Goal: Information Seeking & Learning: Learn about a topic

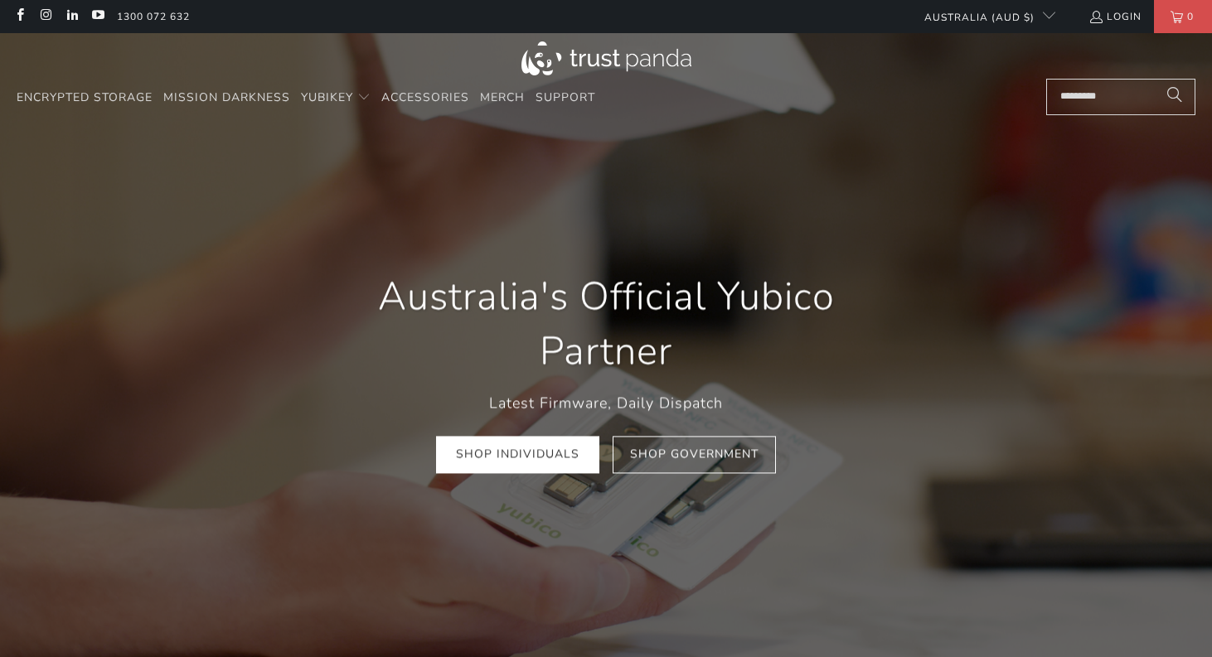
click at [1077, 102] on input "Search..." at bounding box center [1120, 97] width 149 height 36
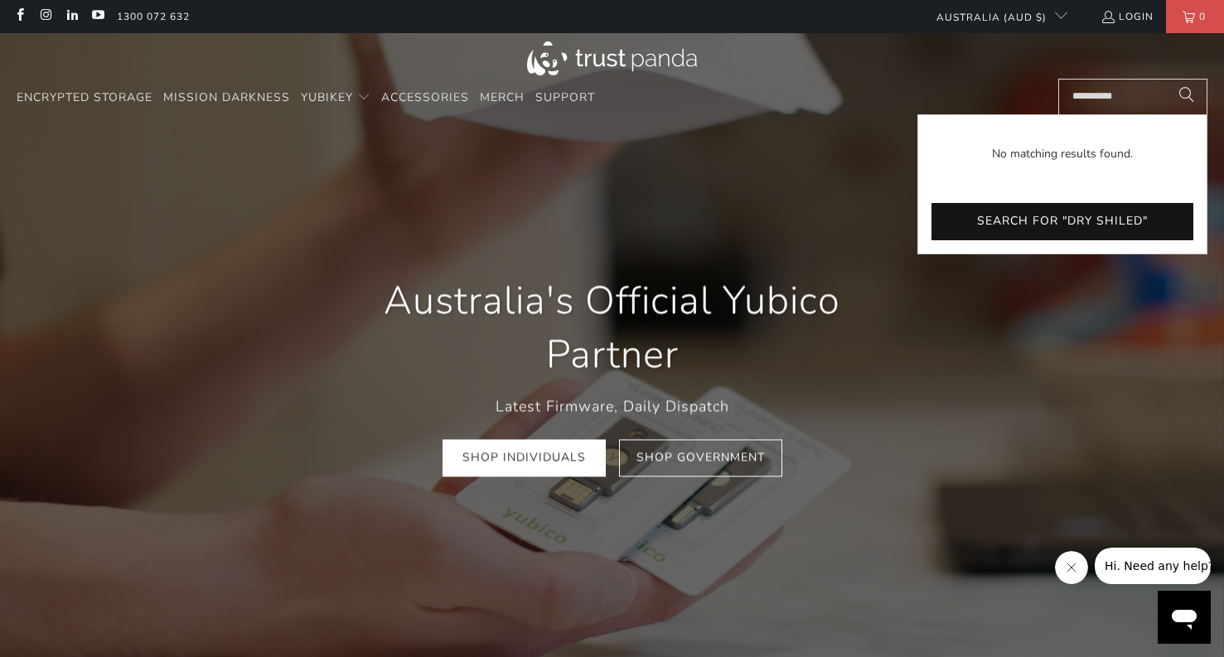
type input "**********"
click at [1166, 79] on button "Search" at bounding box center [1186, 97] width 41 height 36
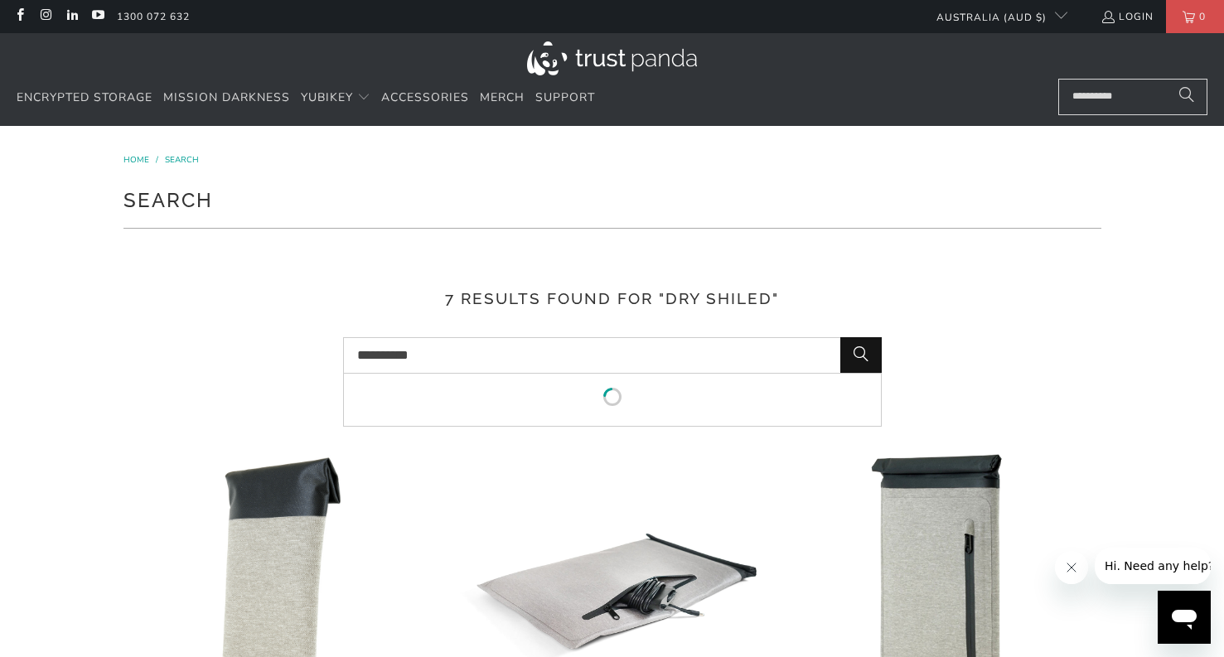
drag, startPoint x: 479, startPoint y: 354, endPoint x: 152, endPoint y: 348, distance: 327.5
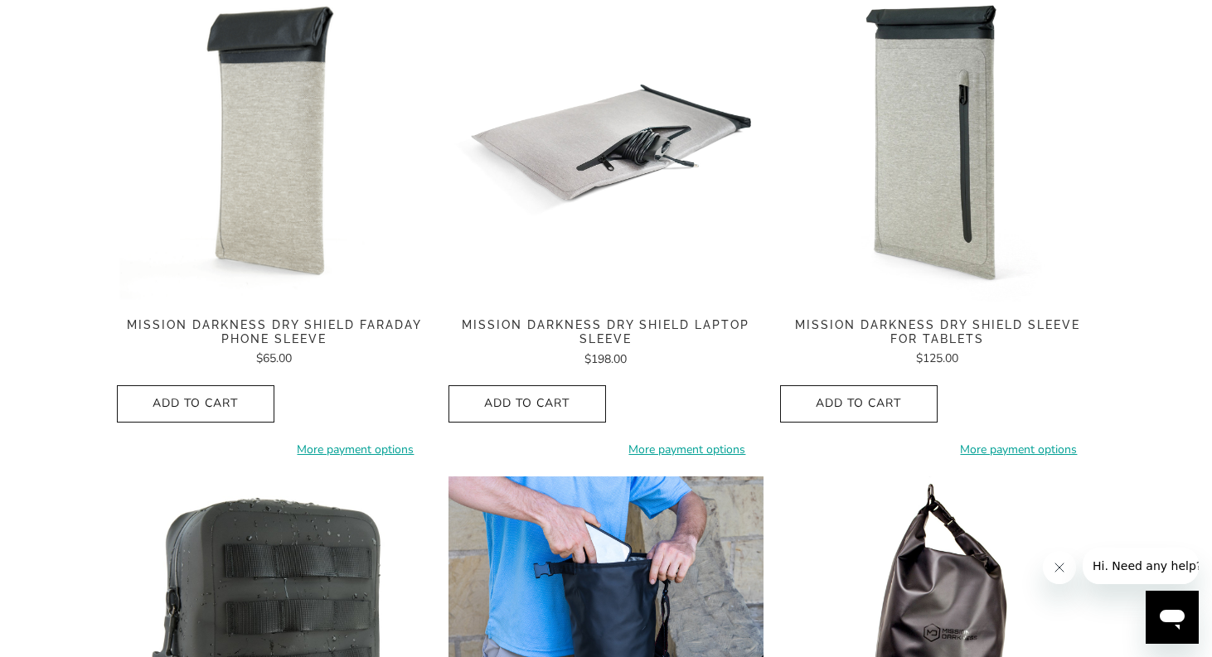
scroll to position [497, 0]
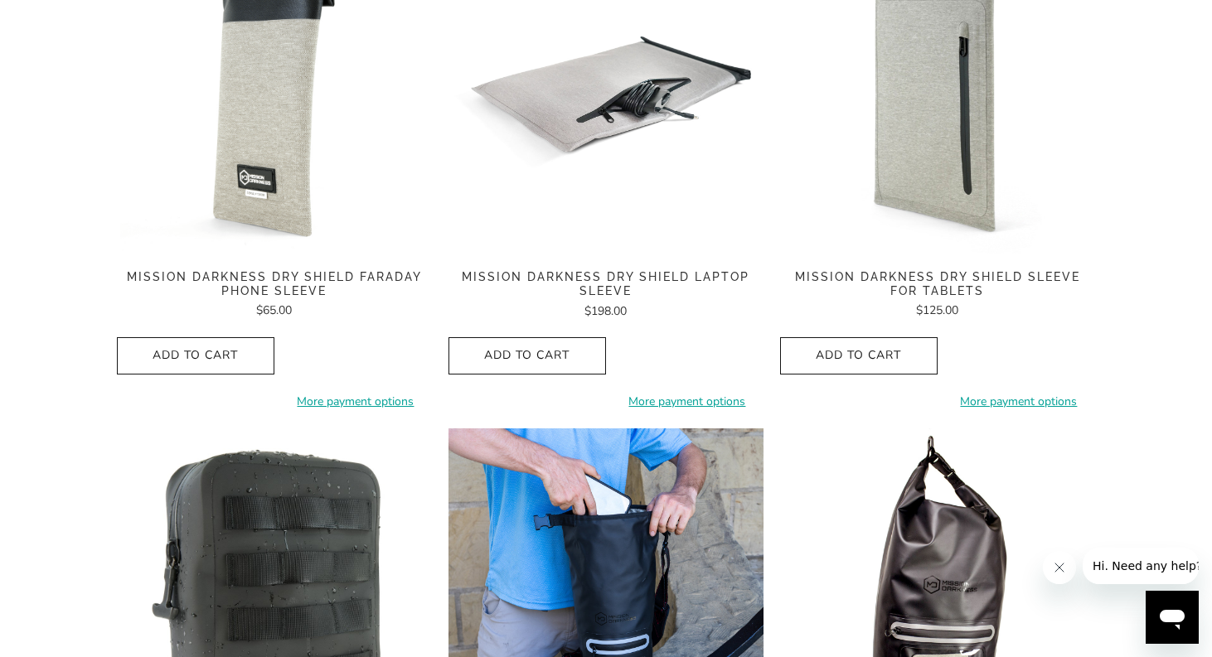
click at [273, 279] on span "Mission Darkness Dry Shield Faraday Phone Sleeve" at bounding box center [274, 284] width 315 height 28
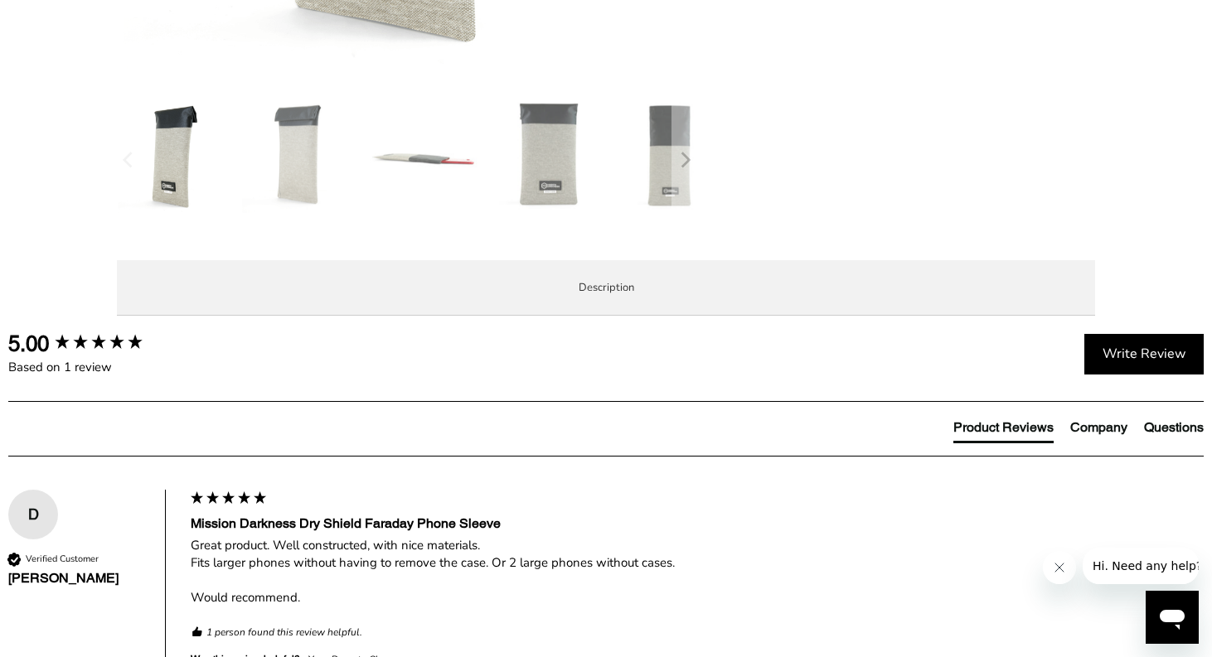
scroll to position [663, 0]
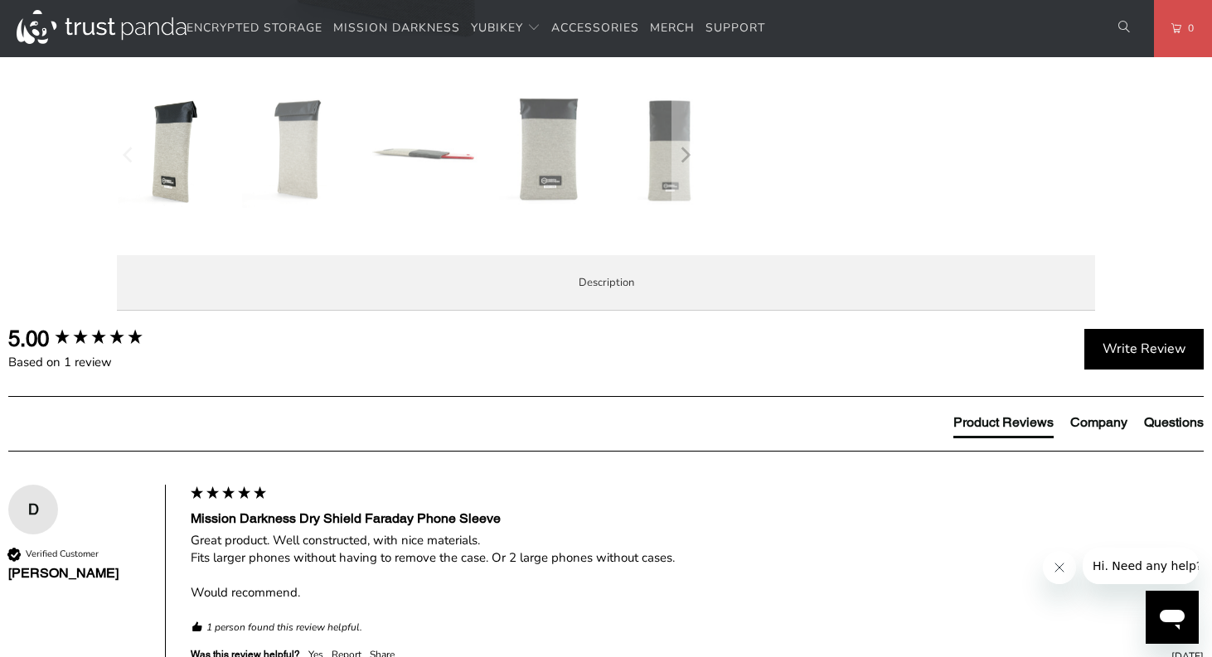
click at [0, 0] on p "The Mission Darkness™ Dry Shield Faraday Phone Sleeve completely blocks all wir…" at bounding box center [0, 0] width 0 height 0
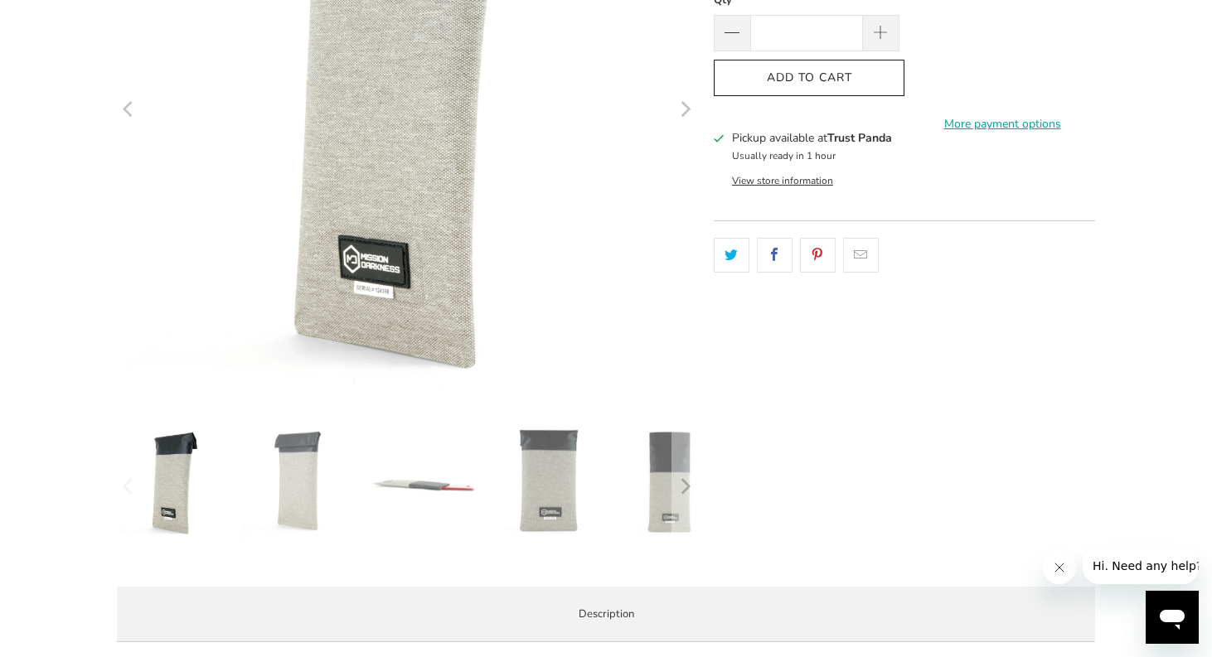
scroll to position [0, 0]
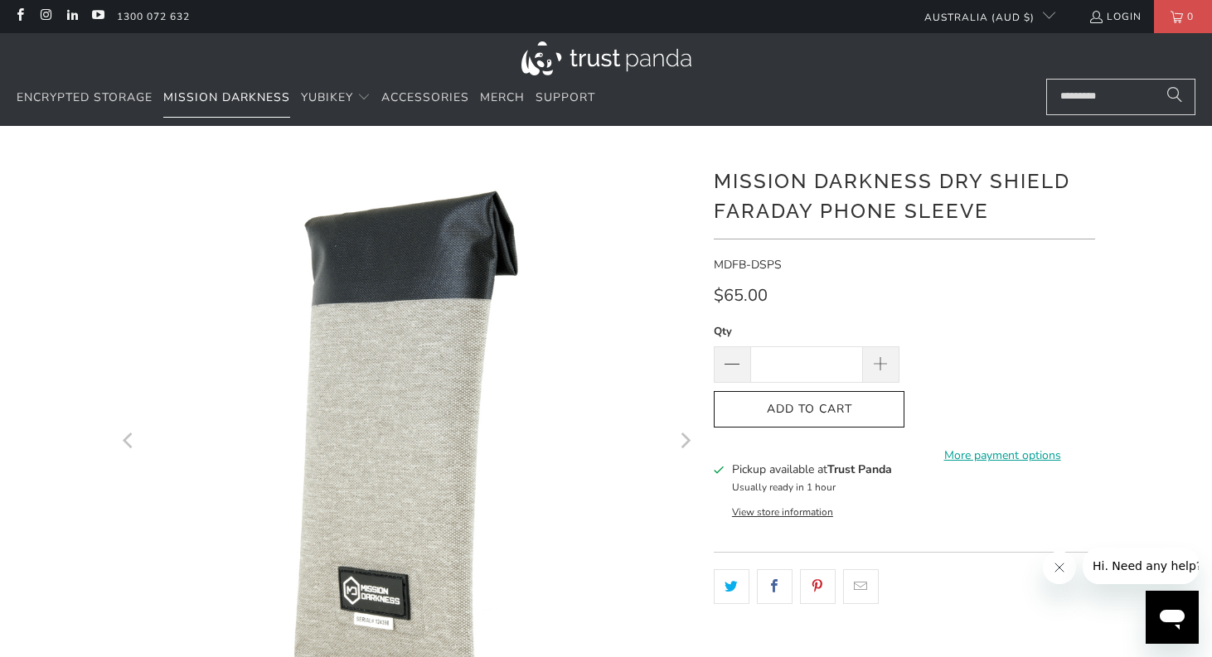
click at [183, 99] on span "Mission Darkness" at bounding box center [226, 98] width 127 height 16
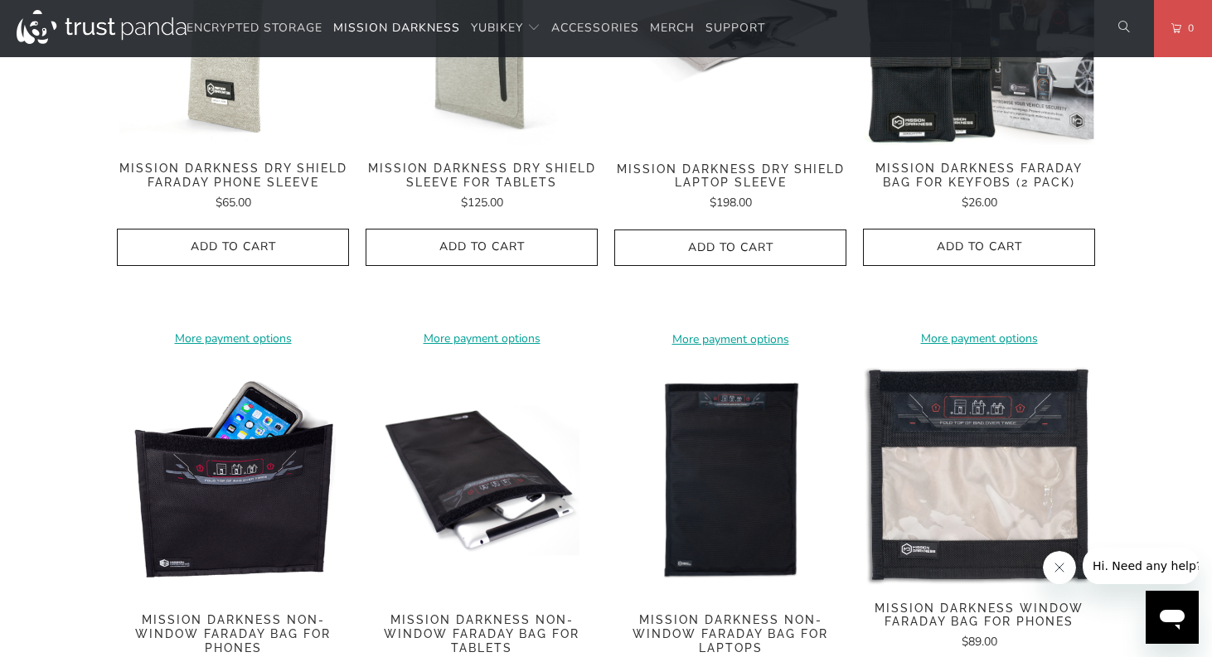
click at [281, 487] on img at bounding box center [233, 481] width 232 height 232
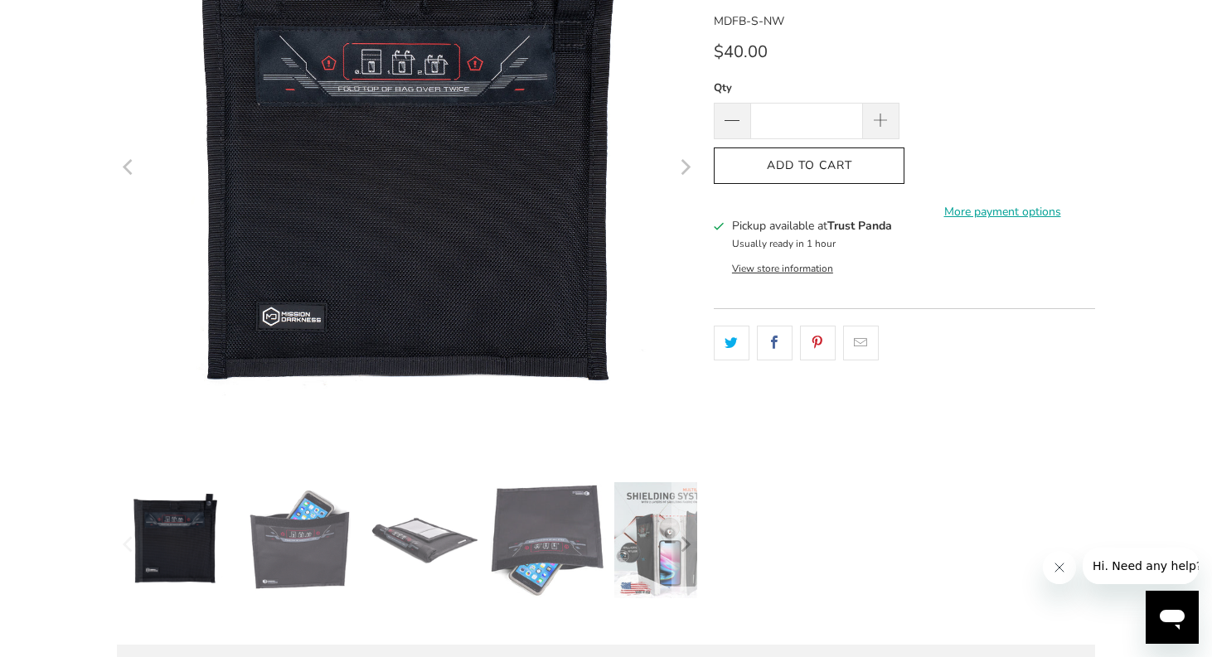
scroll to position [166, 0]
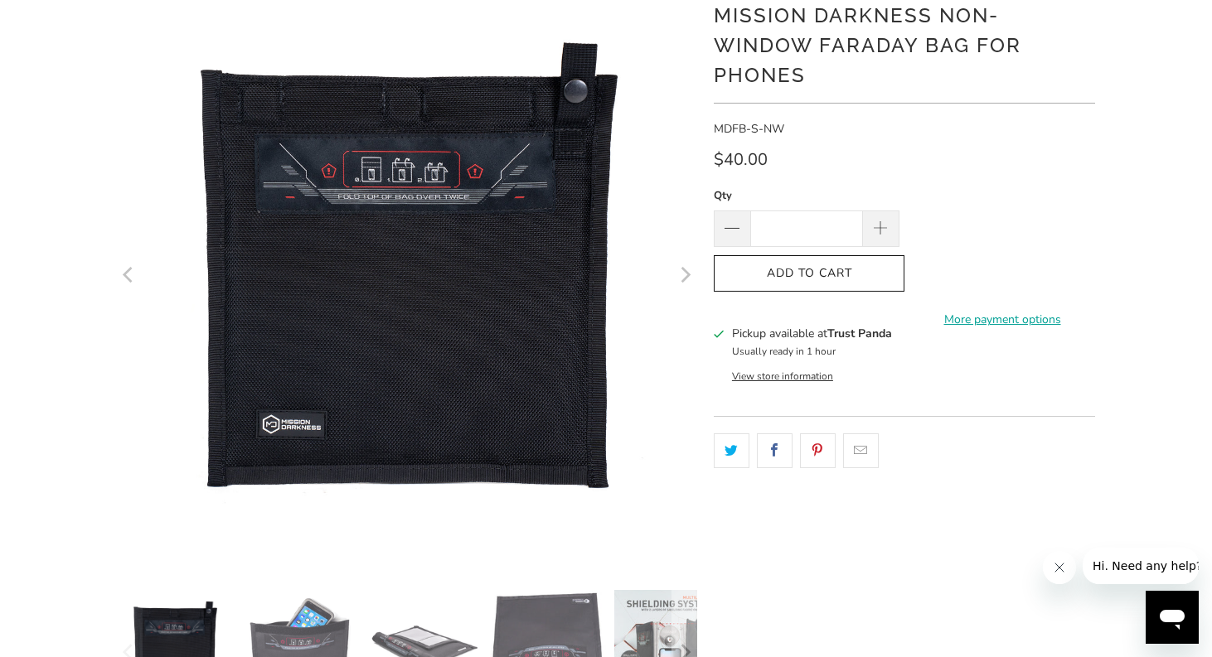
click at [681, 513] on button "Next" at bounding box center [684, 275] width 27 height 580
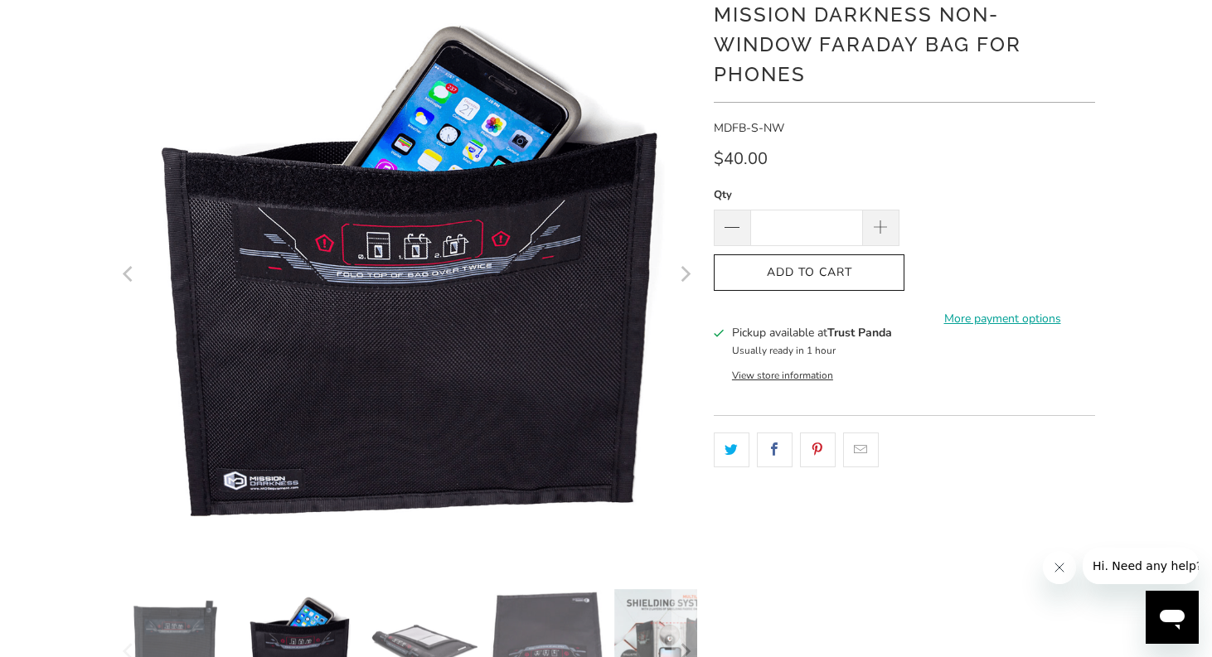
scroll to position [0, 0]
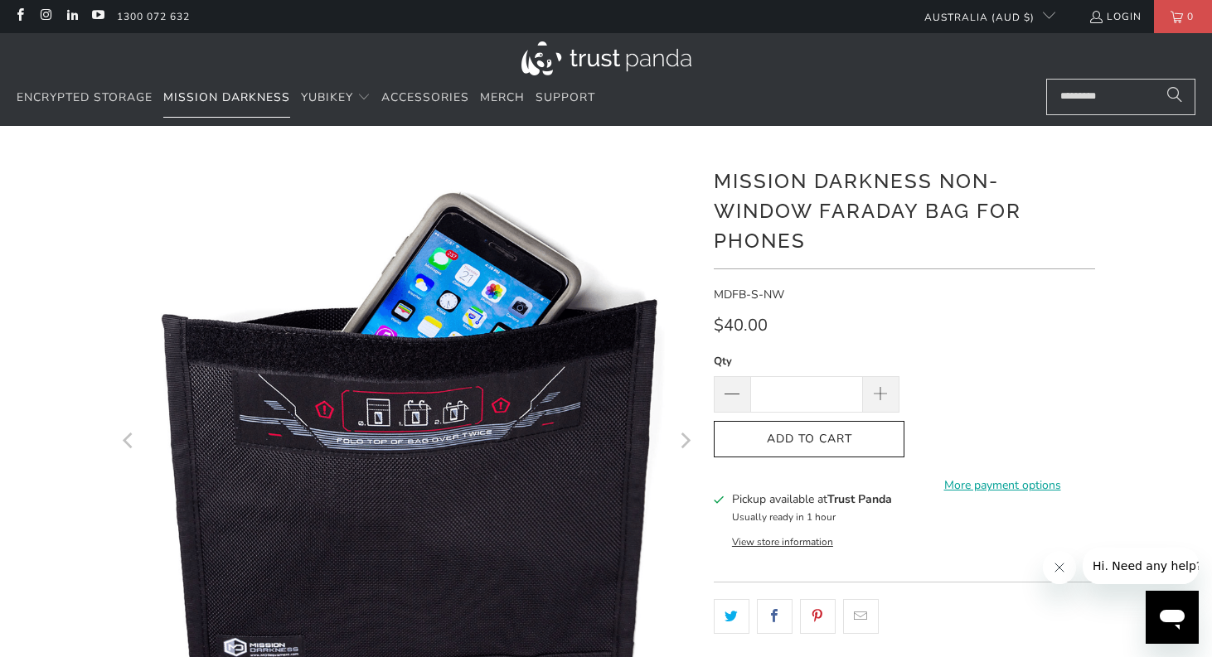
click at [227, 99] on span "Mission Darkness" at bounding box center [226, 98] width 127 height 16
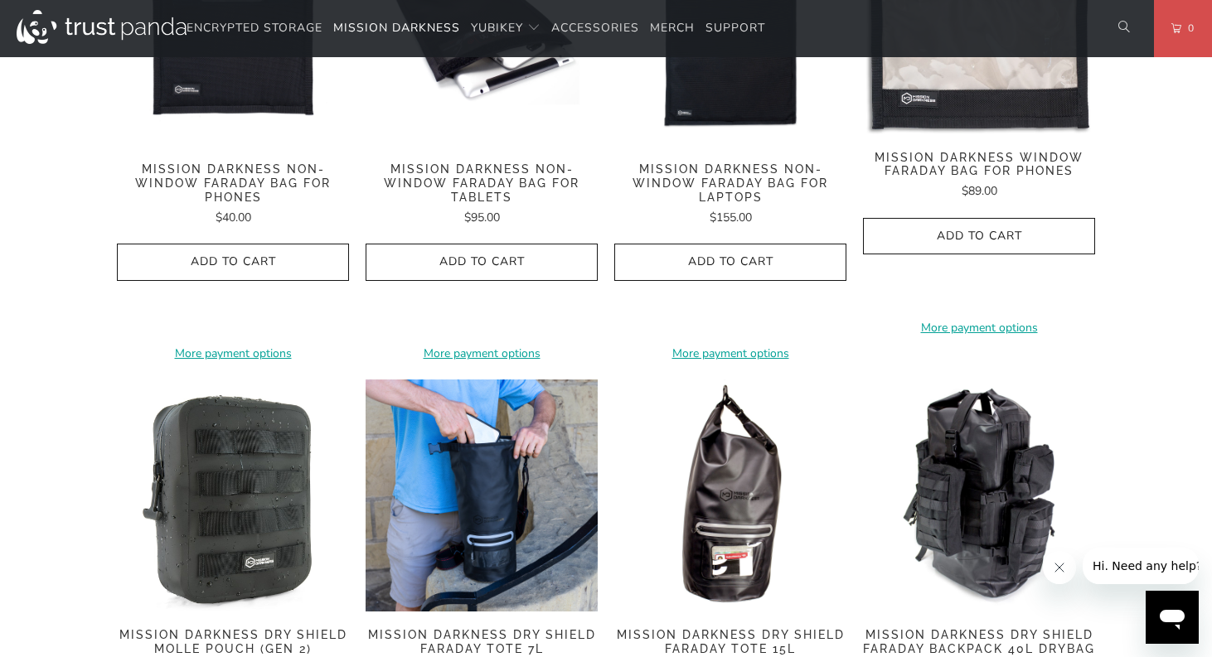
scroll to position [1243, 0]
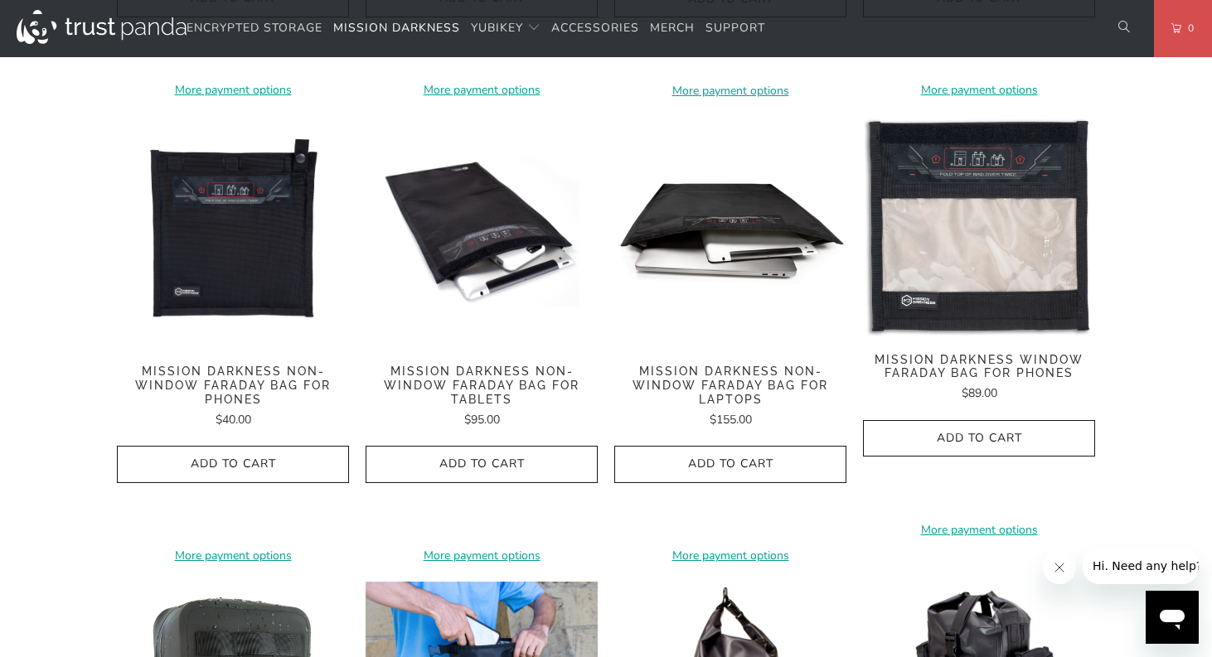
click at [745, 271] on img at bounding box center [730, 232] width 232 height 232
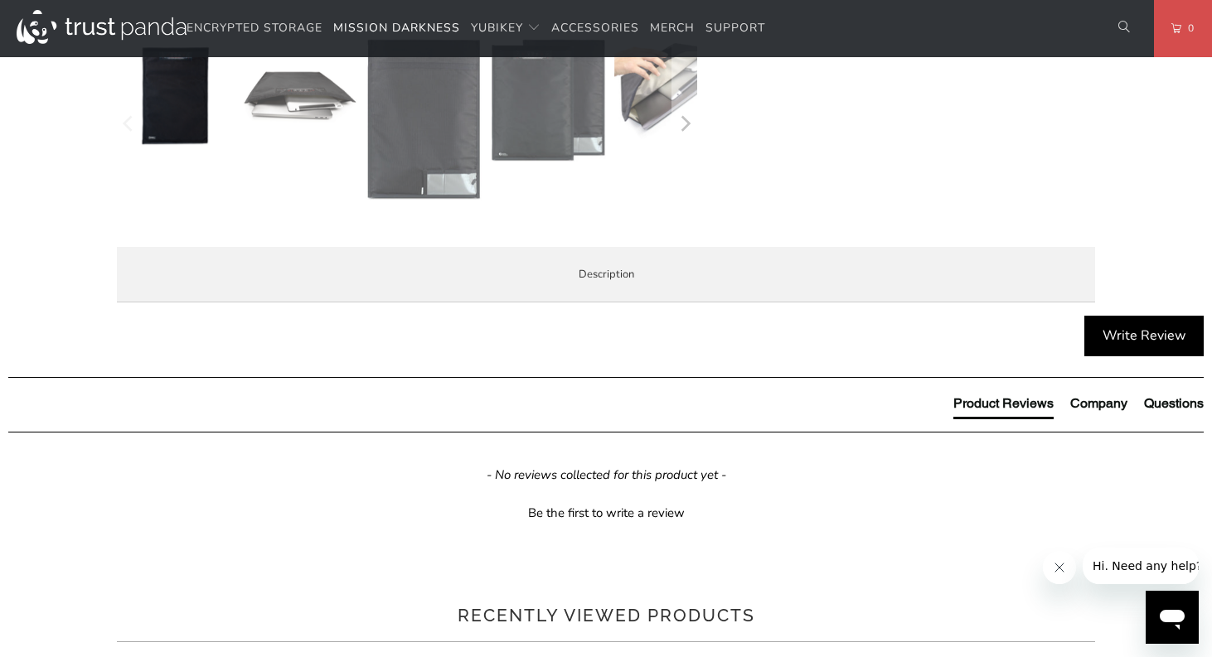
scroll to position [746, 0]
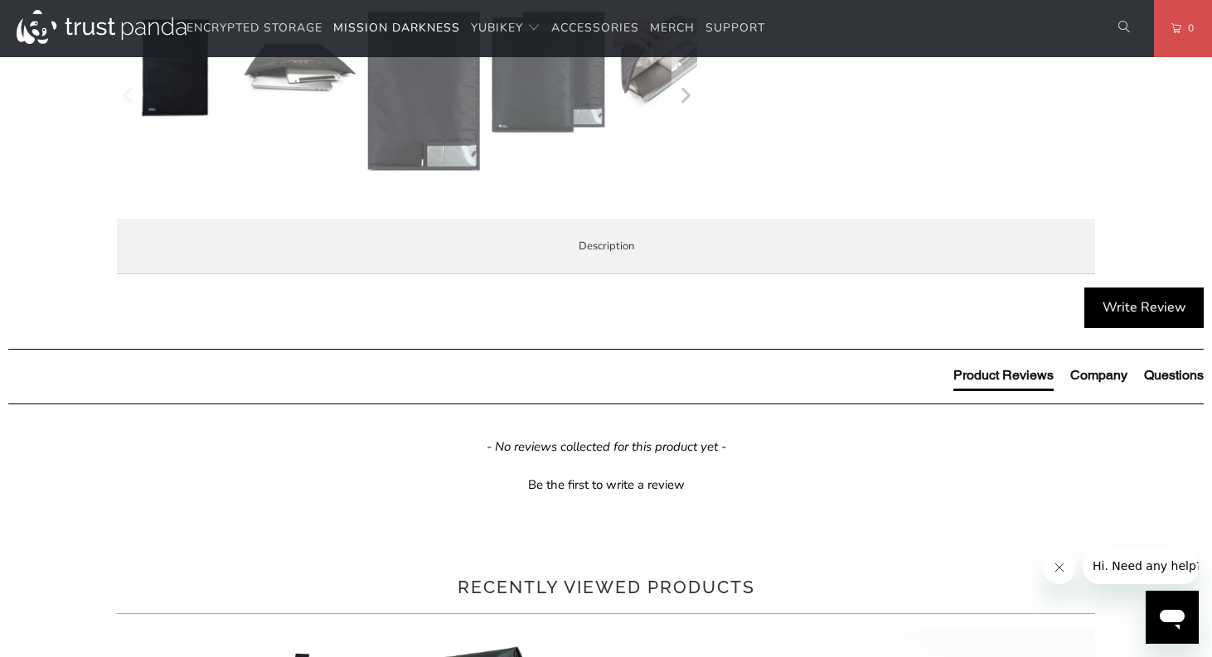
click at [0, 0] on span "Demo Videos" at bounding box center [0, 0] width 0 height 0
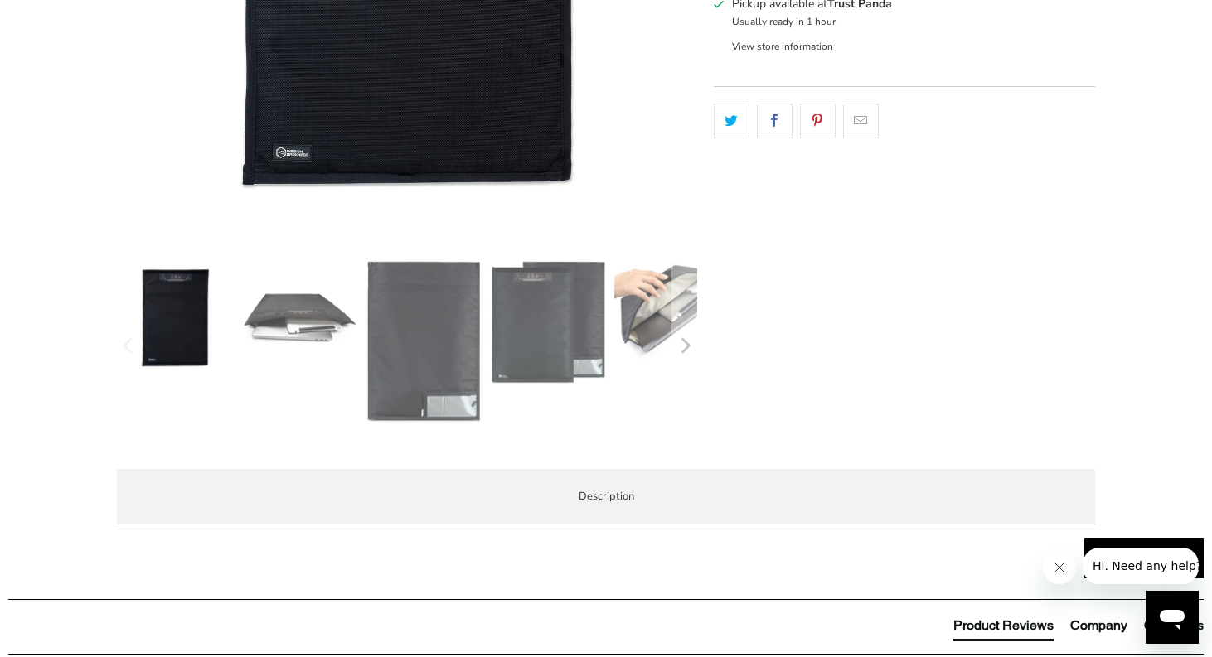
scroll to position [414, 0]
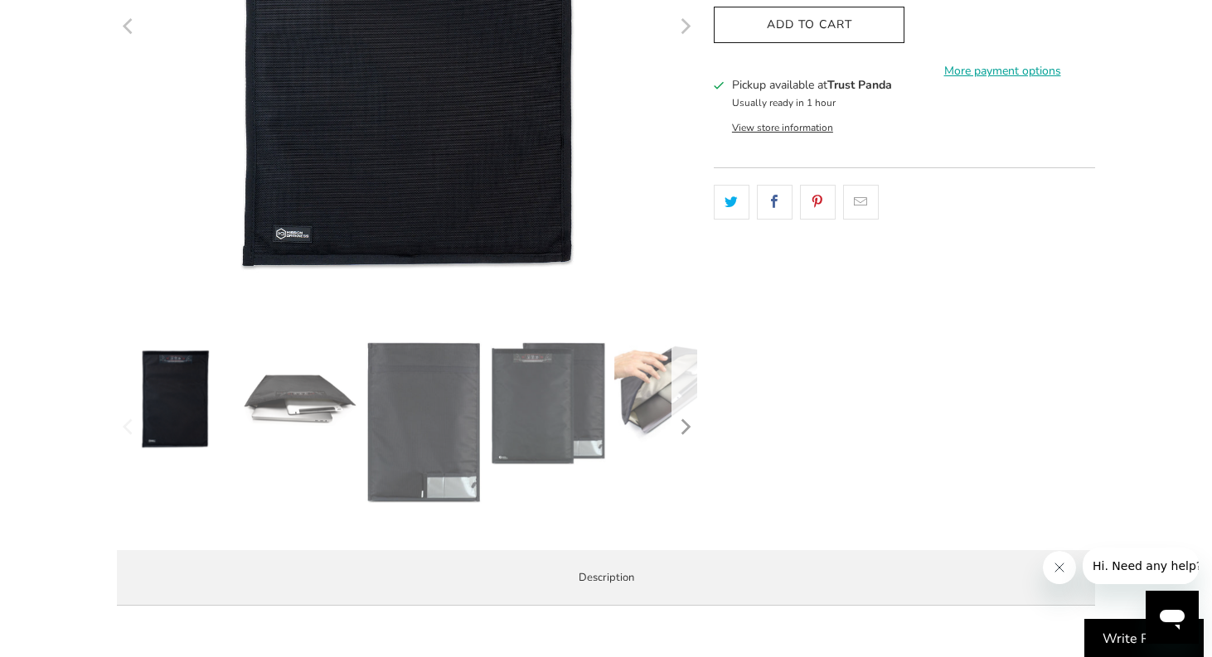
click at [678, 412] on icon "Next" at bounding box center [684, 426] width 16 height 103
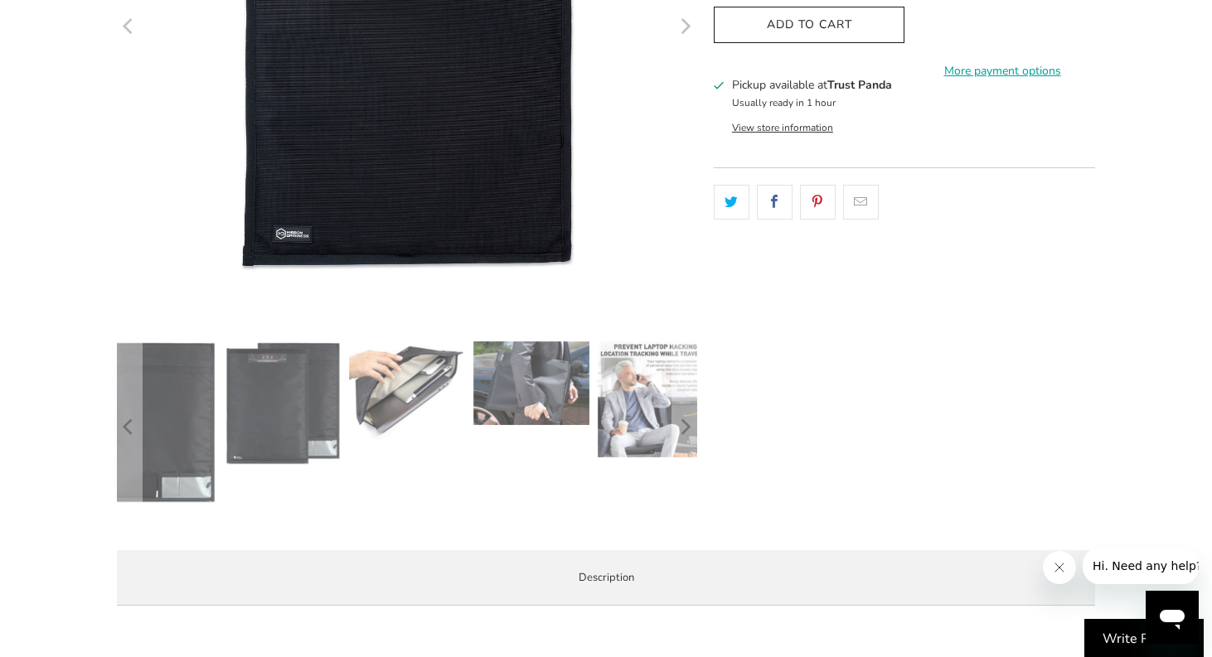
click at [443, 389] on img at bounding box center [407, 392] width 116 height 101
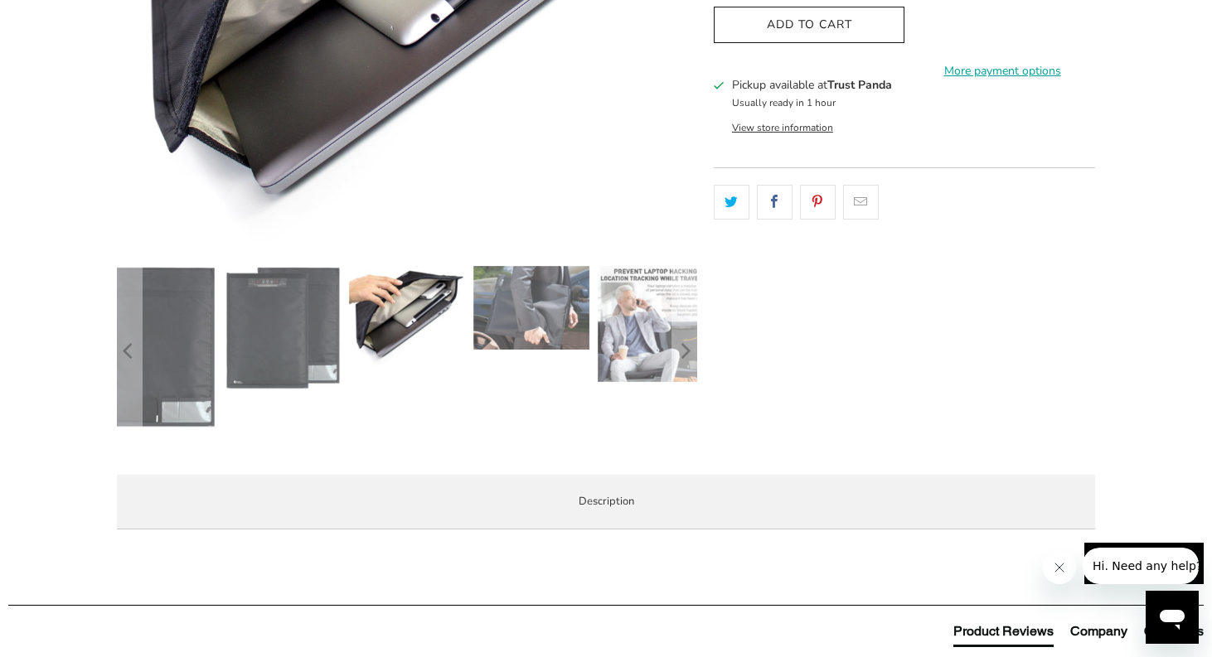
click at [424, 321] on img at bounding box center [407, 316] width 116 height 101
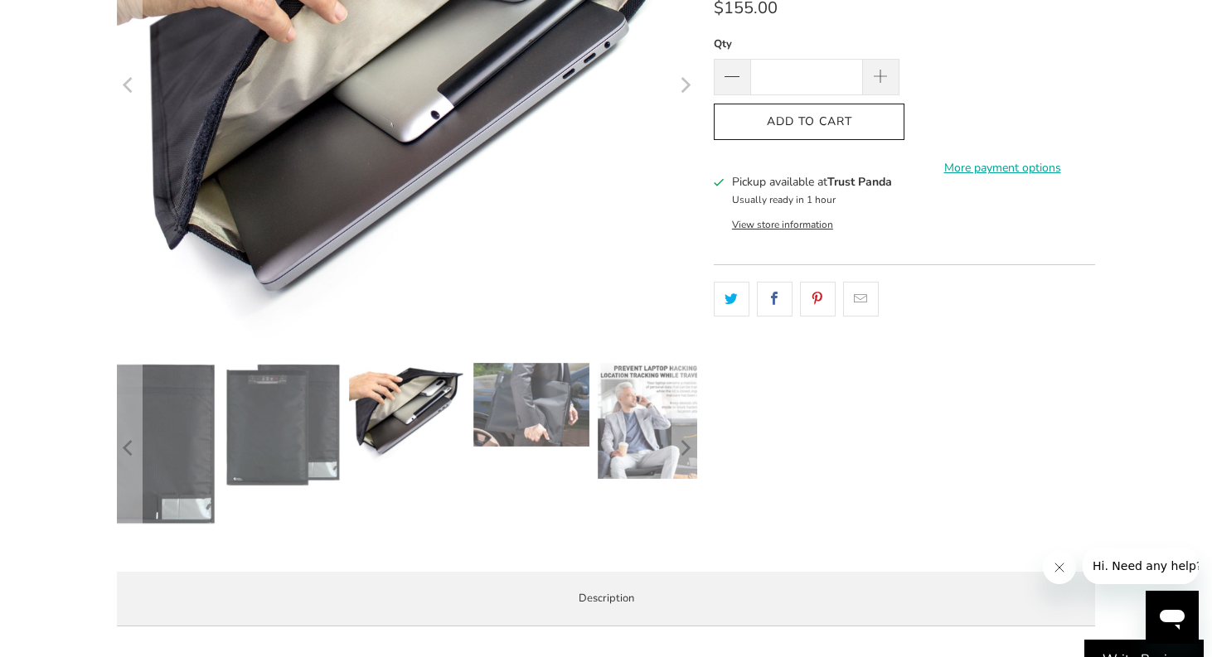
scroll to position [0, 0]
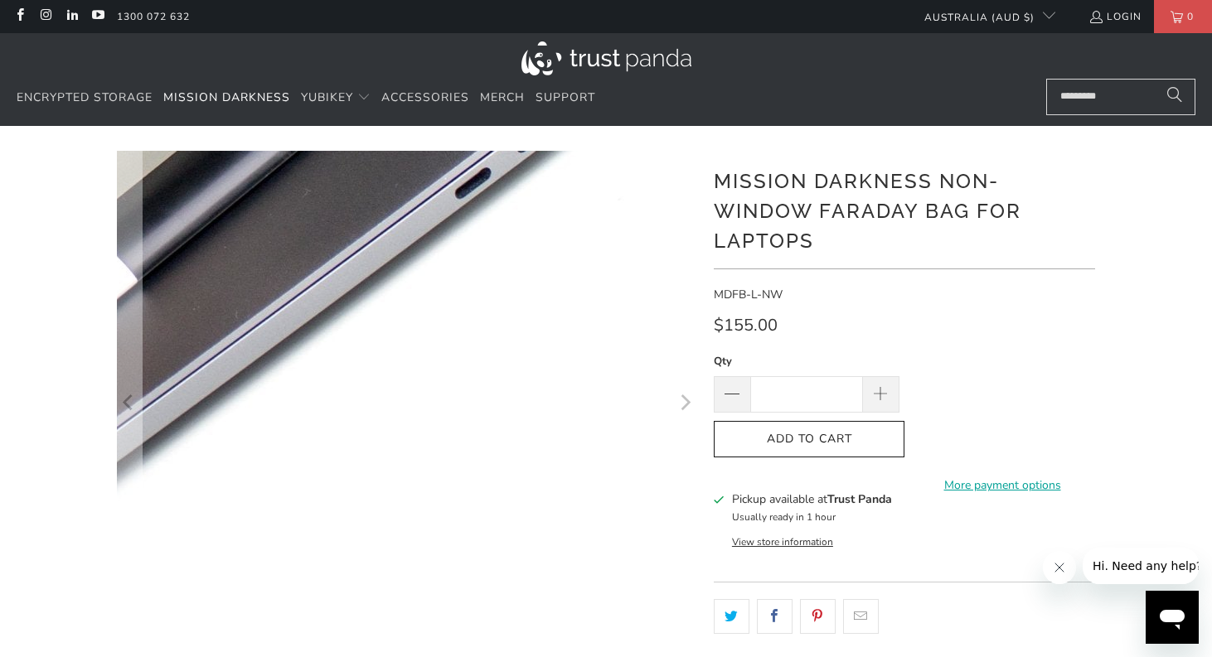
click at [618, 499] on img at bounding box center [0, 218] width 1698 height 1476
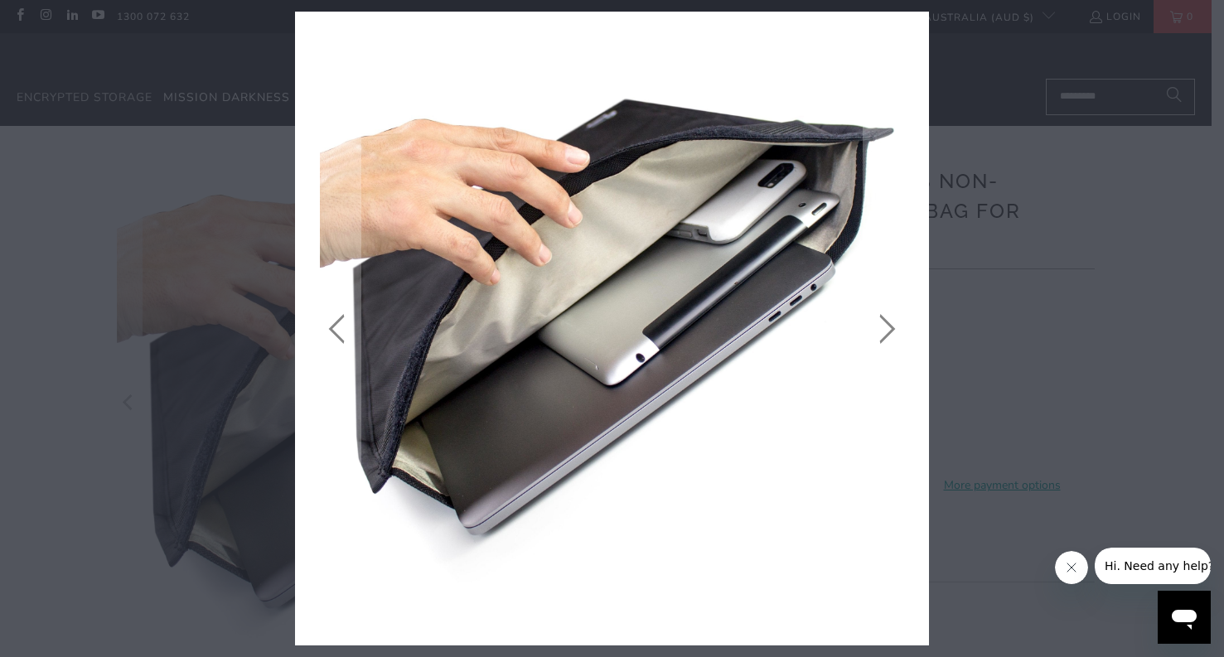
click at [918, 26] on icon "close" at bounding box center [910, 29] width 23 height 23
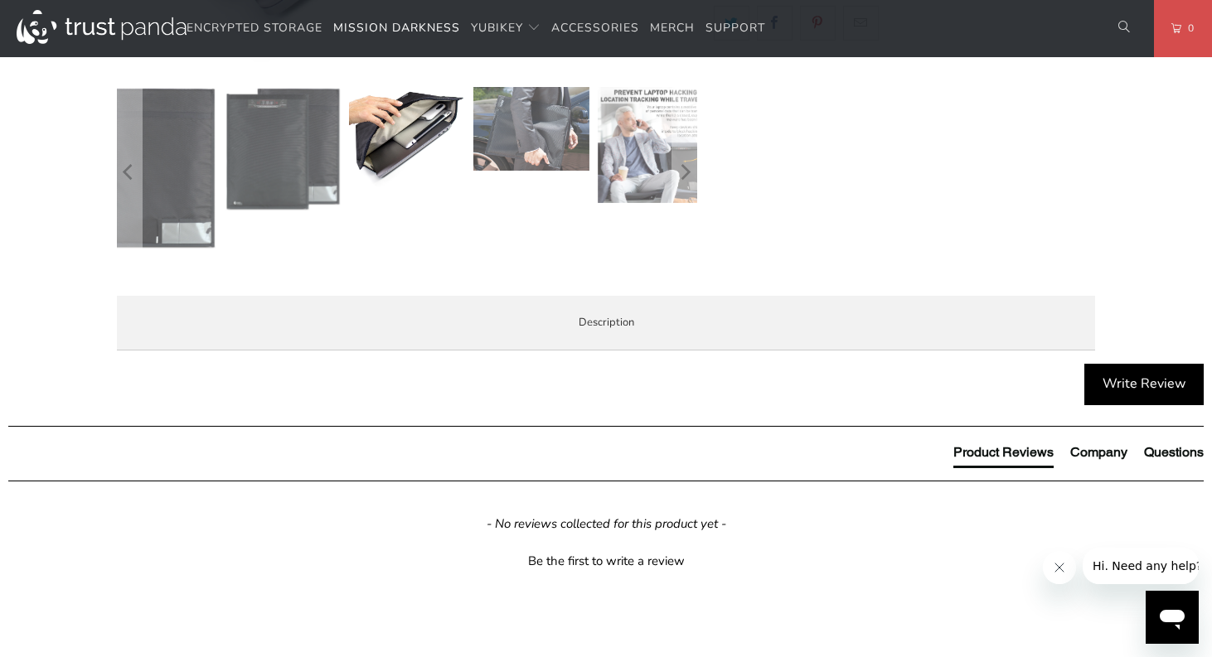
scroll to position [580, 0]
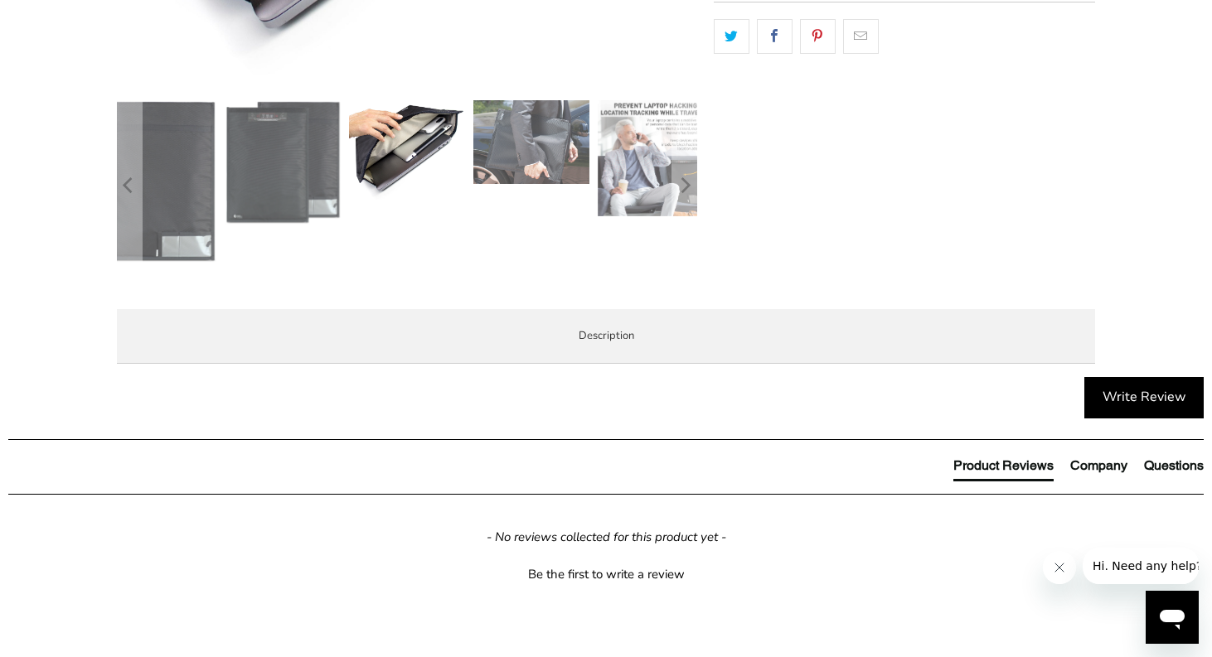
click at [0, 0] on span "Enterprise and Government" at bounding box center [0, 0] width 0 height 0
click at [0, 0] on span "Local Service & Support" at bounding box center [0, 0] width 0 height 0
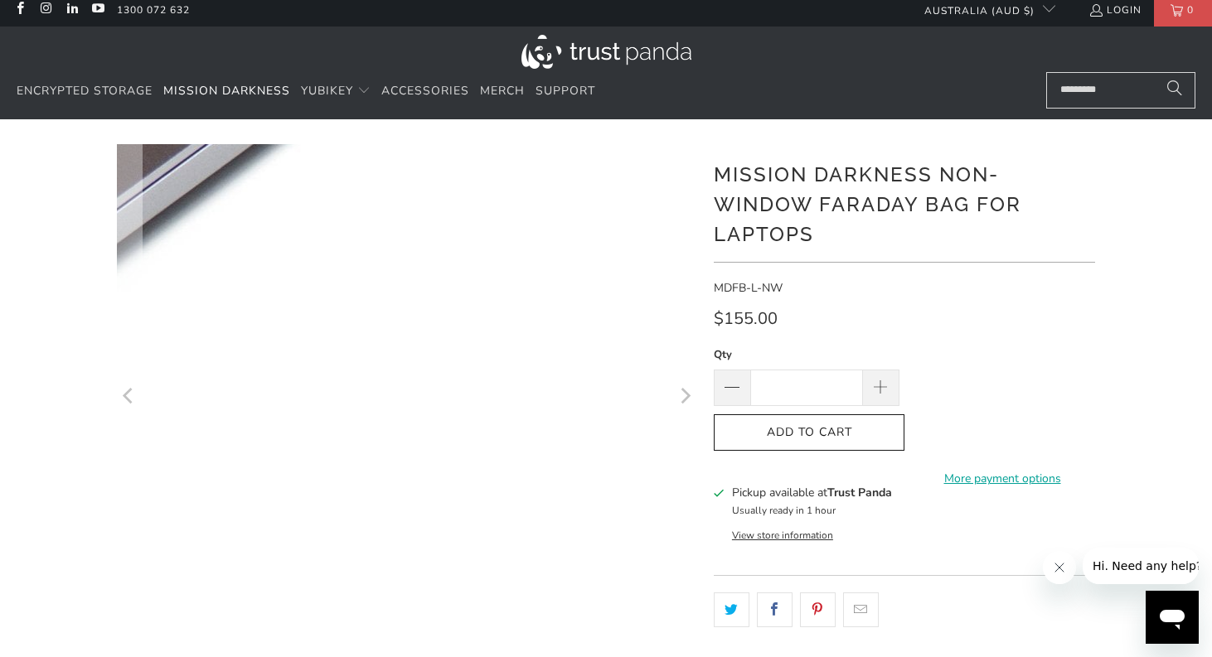
scroll to position [0, 0]
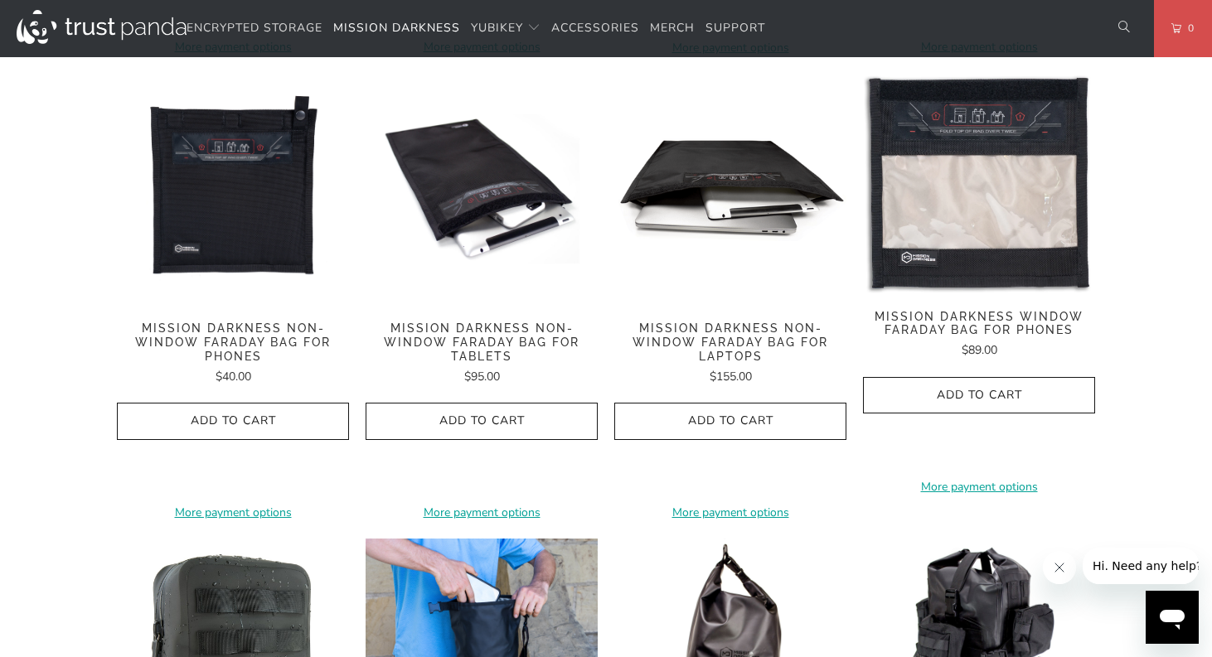
scroll to position [1326, 0]
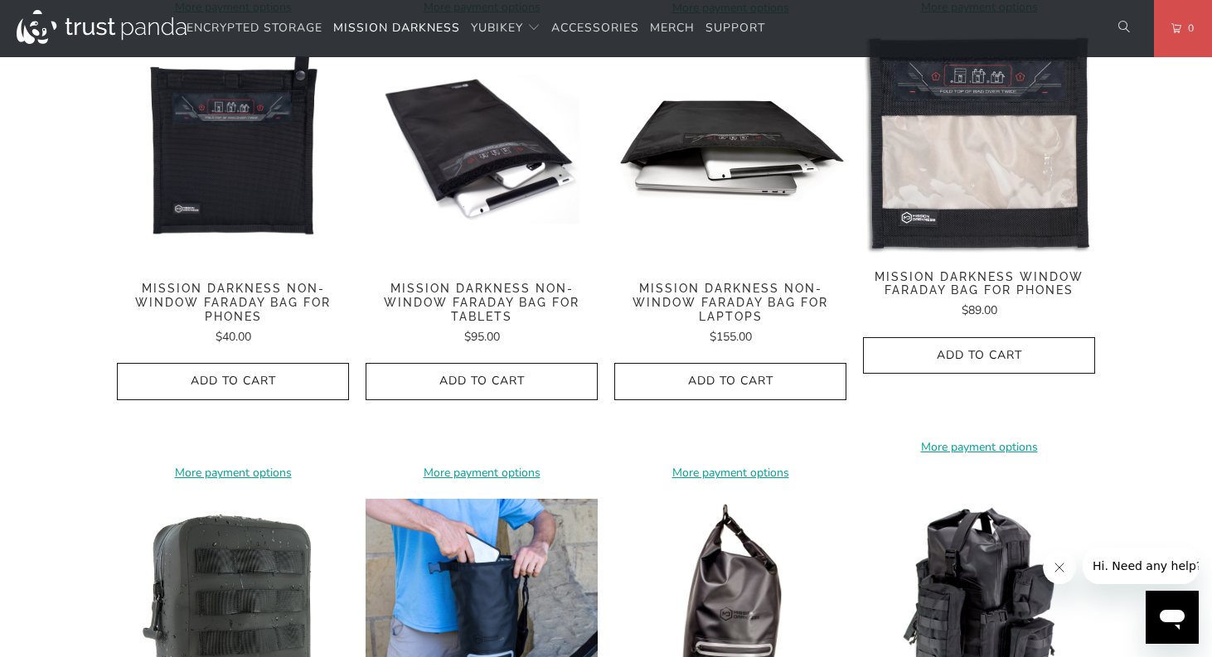
click at [553, 283] on span "Mission Darkness Non-Window Faraday Bag for Tablets" at bounding box center [482, 302] width 232 height 41
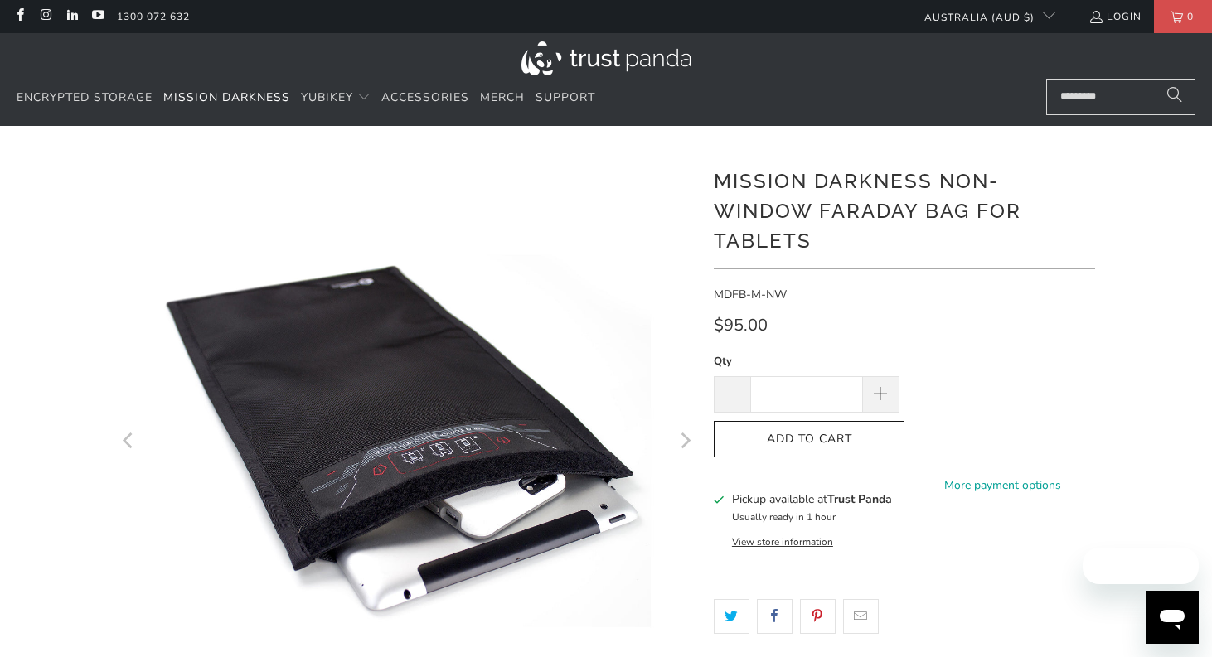
scroll to position [83, 0]
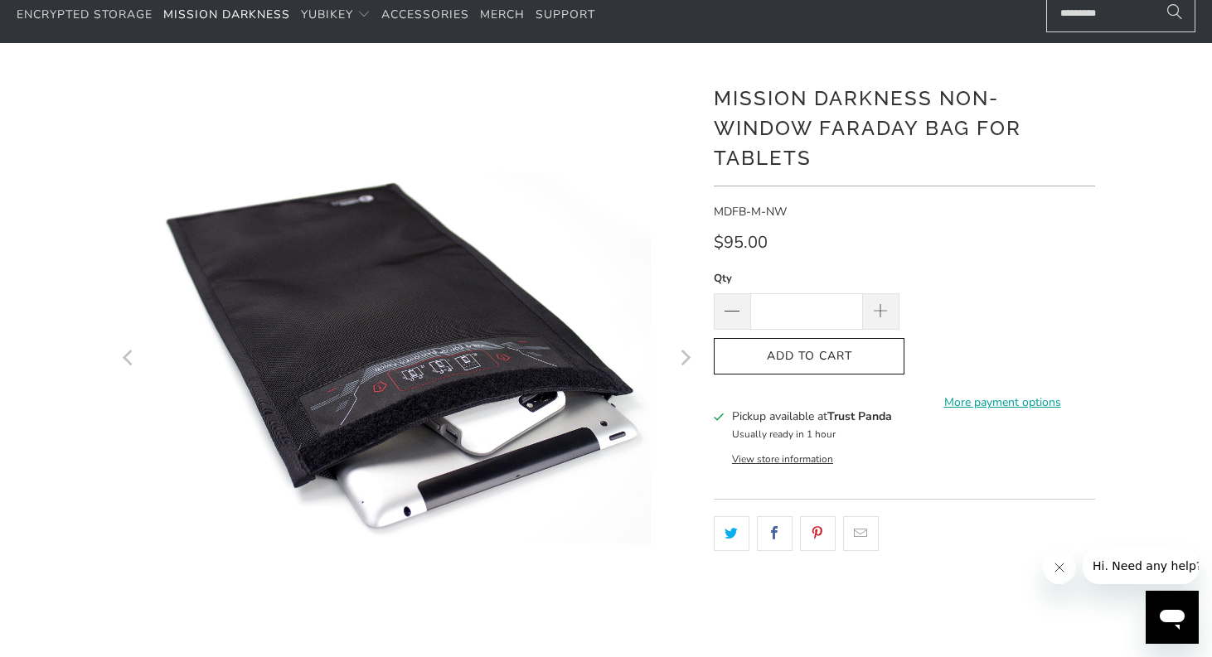
click at [687, 359] on icon "Next" at bounding box center [686, 358] width 10 height 16
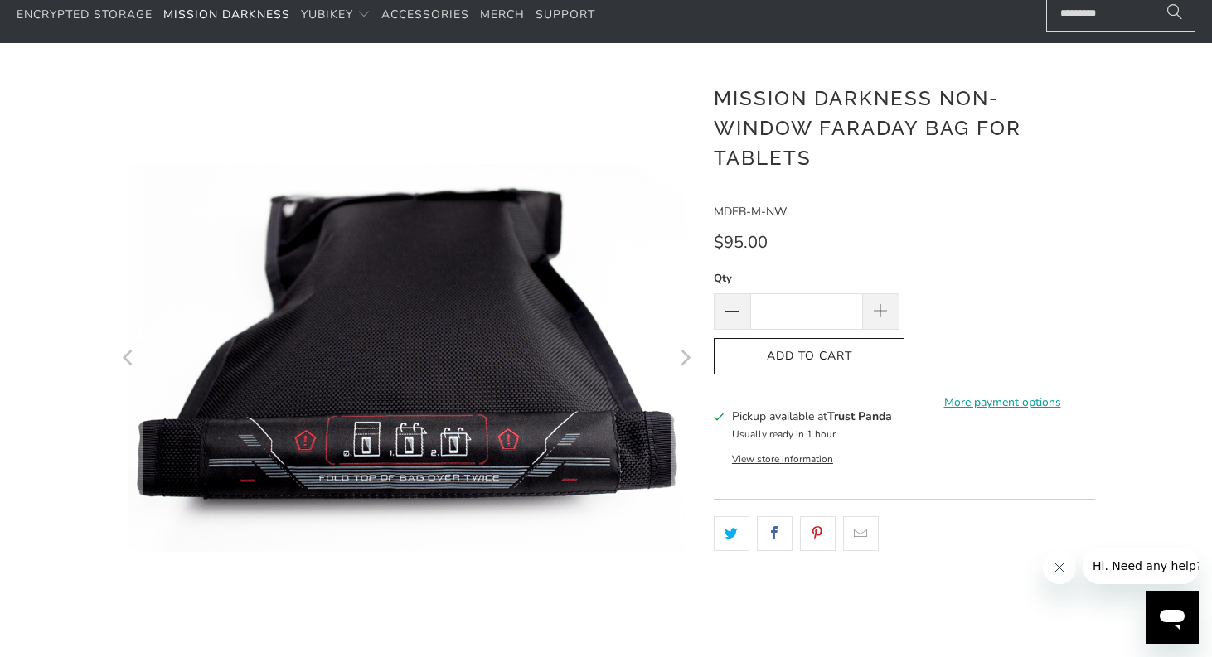
click at [687, 359] on icon "Next" at bounding box center [686, 358] width 10 height 16
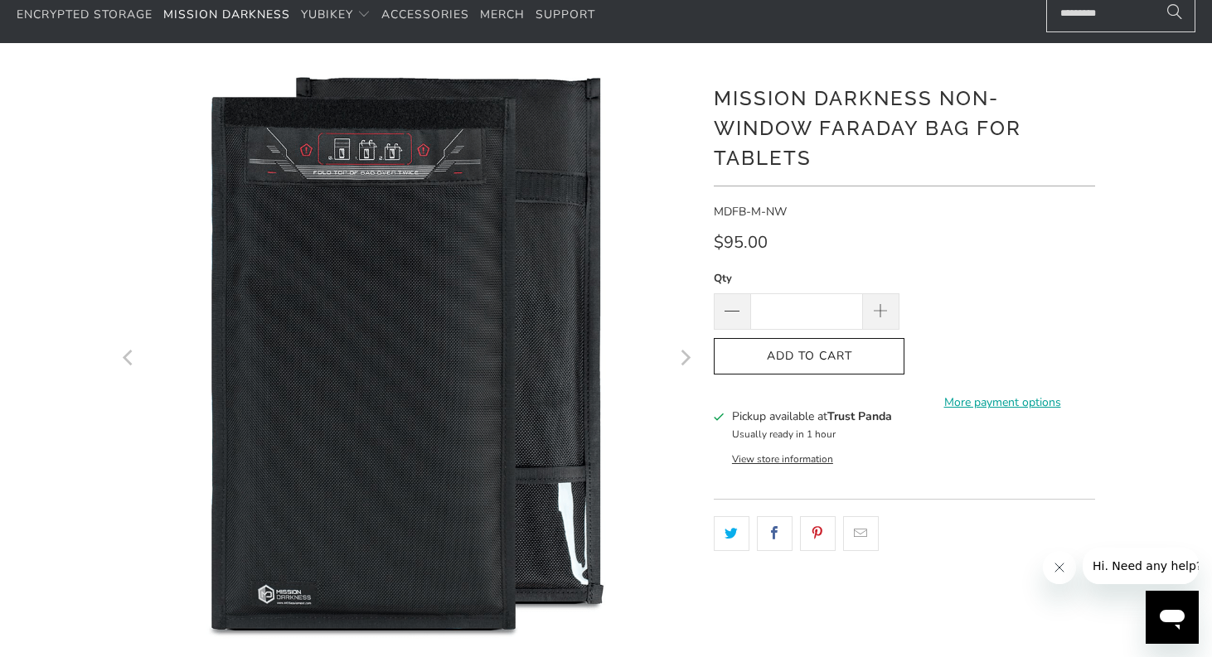
click at [687, 359] on icon "Next" at bounding box center [686, 358] width 10 height 16
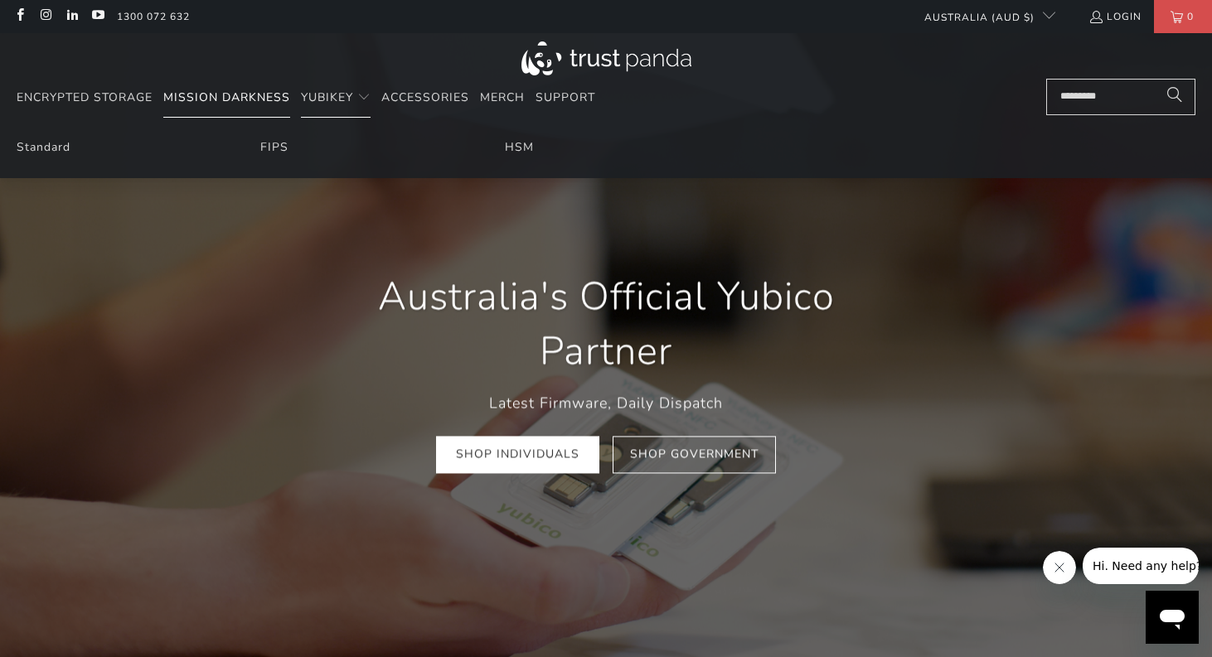
click at [230, 96] on span "Mission Darkness" at bounding box center [226, 98] width 127 height 16
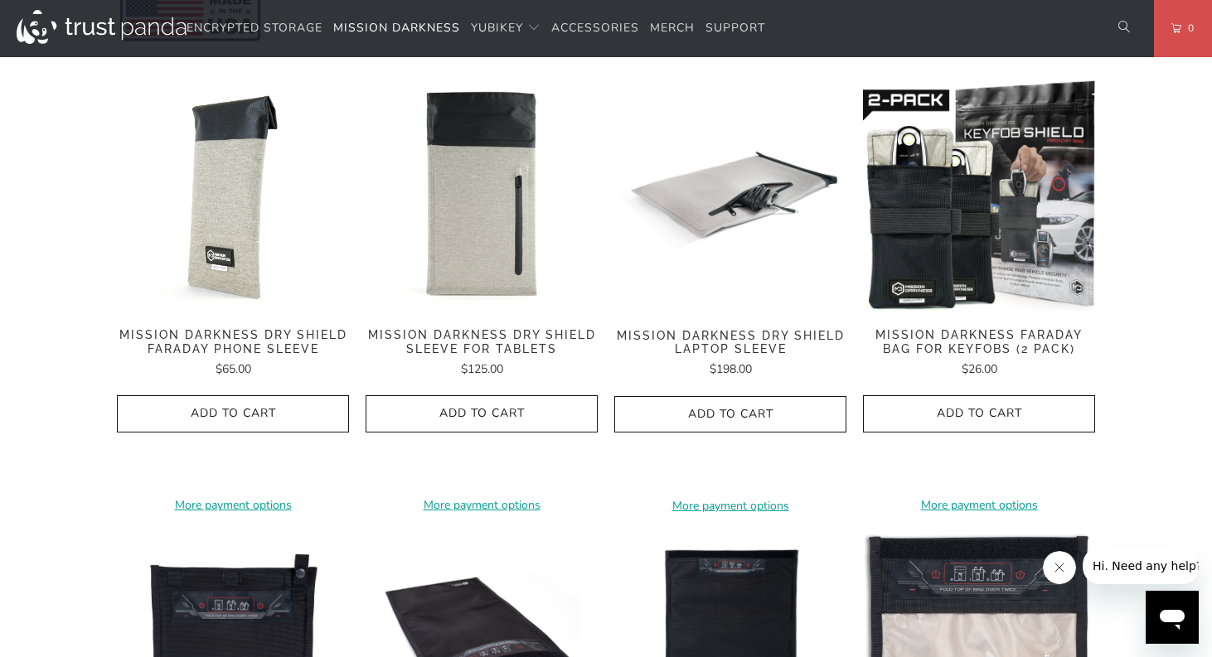
scroll to position [829, 0]
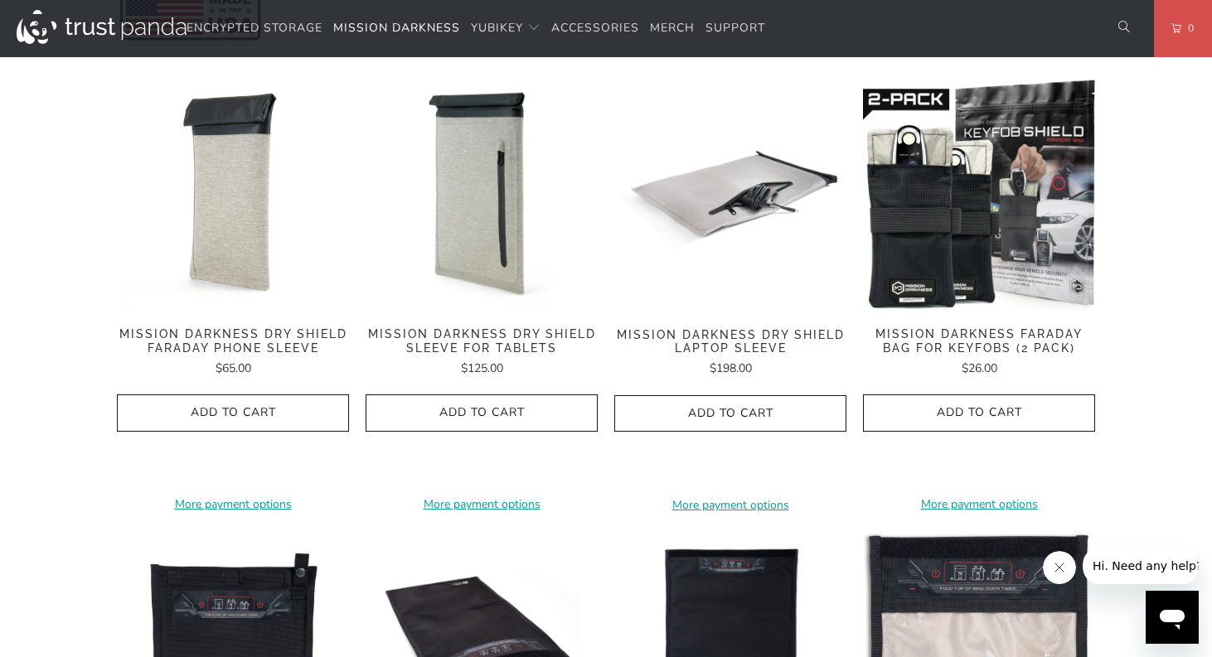
click at [174, 282] on img at bounding box center [233, 195] width 232 height 232
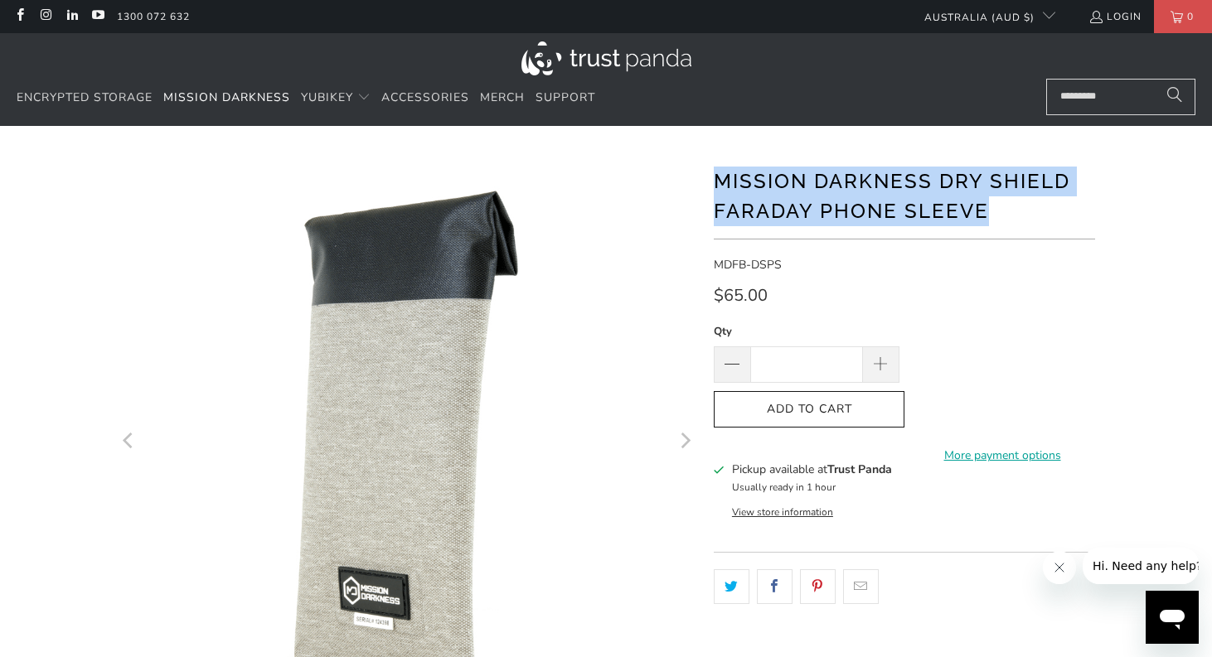
drag, startPoint x: 976, startPoint y: 214, endPoint x: 701, endPoint y: 154, distance: 281.6
click at [715, 165] on h1 "Mission Darkness Dry Shield Faraday Phone Sleeve" at bounding box center [904, 194] width 381 height 63
click at [246, 100] on span "Mission Darkness" at bounding box center [226, 98] width 127 height 16
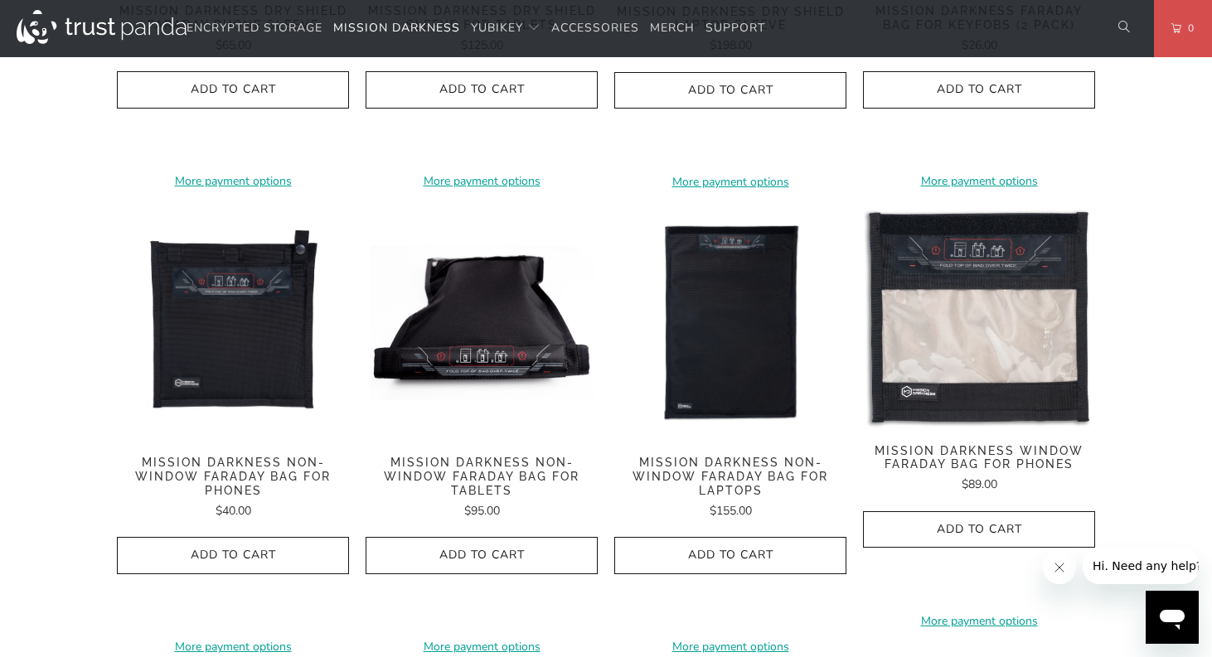
scroll to position [1160, 0]
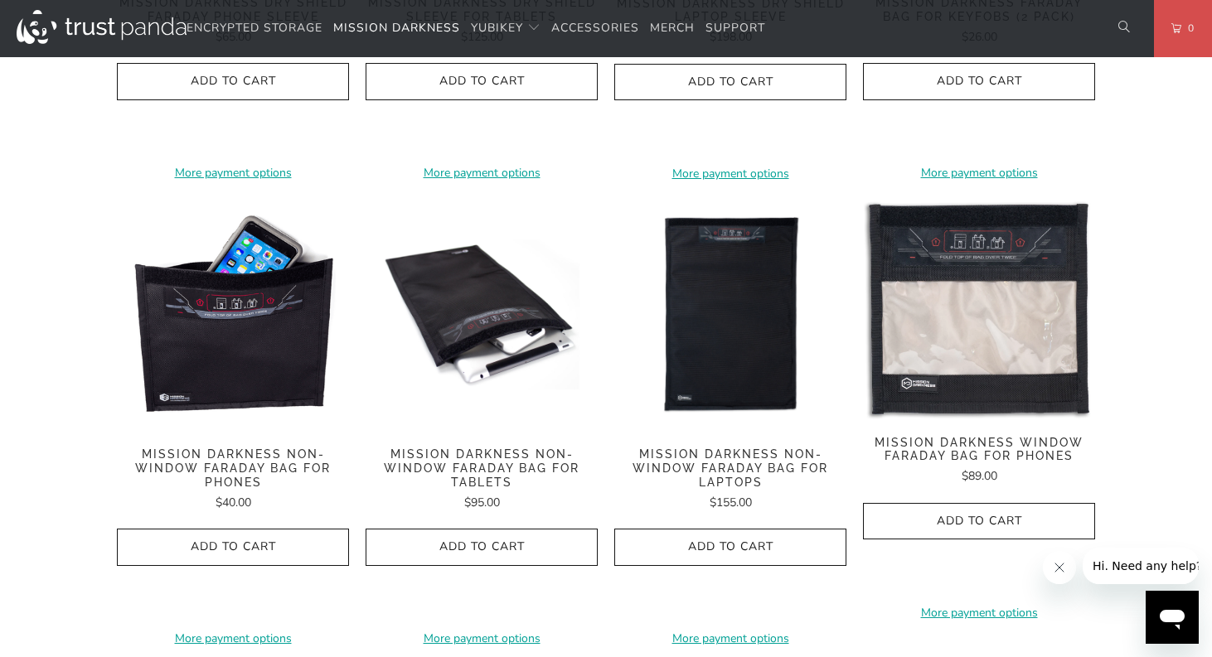
click at [217, 331] on img at bounding box center [233, 315] width 232 height 232
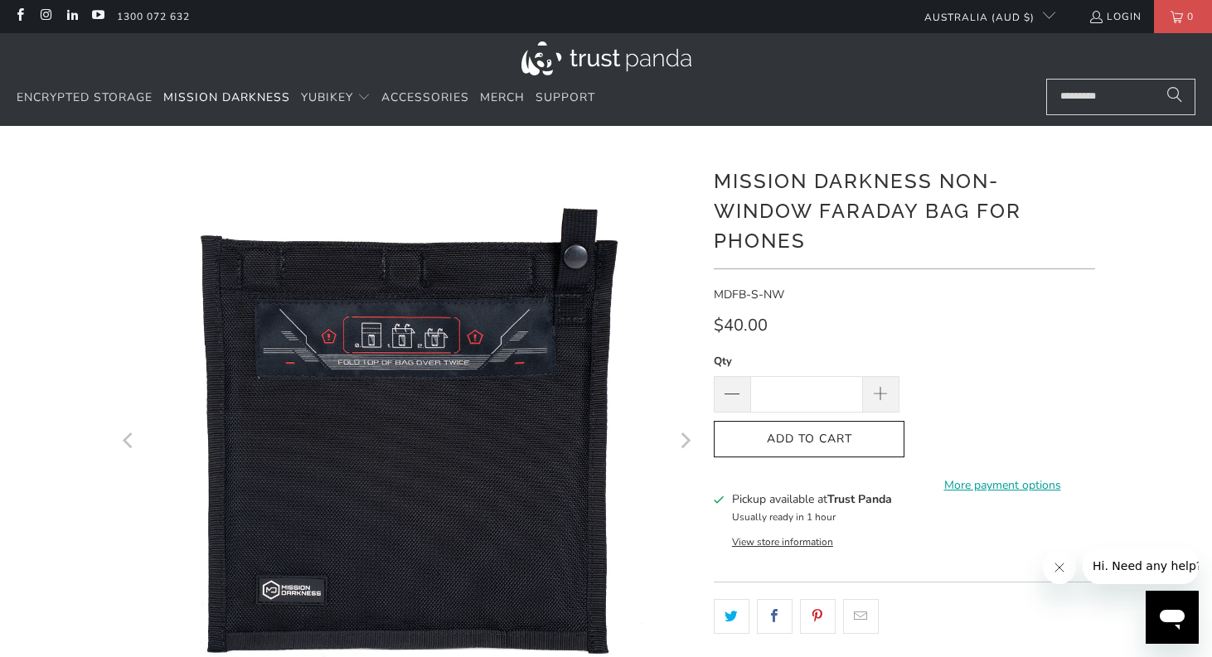
click at [798, 79] on div "Encrypted Storage Mission Darkness YubiKey Standard FIPS HSM Accessories [GEOGR…" at bounding box center [523, 98] width 1013 height 39
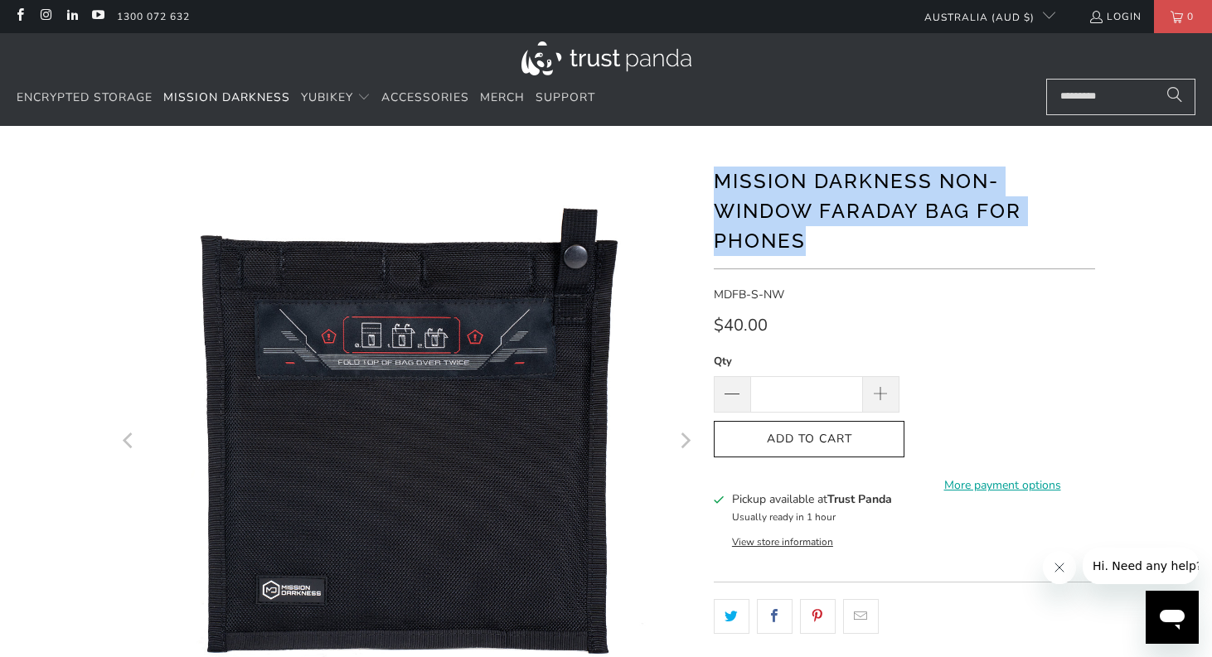
drag, startPoint x: 831, startPoint y: 247, endPoint x: 702, endPoint y: 167, distance: 152.3
click at [702, 167] on div "*" at bounding box center [606, 569] width 995 height 836
copy h1 "Mission Darkness Non-Window Faraday Bag for Phones"
click at [219, 102] on span "Mission Darkness" at bounding box center [226, 98] width 127 height 16
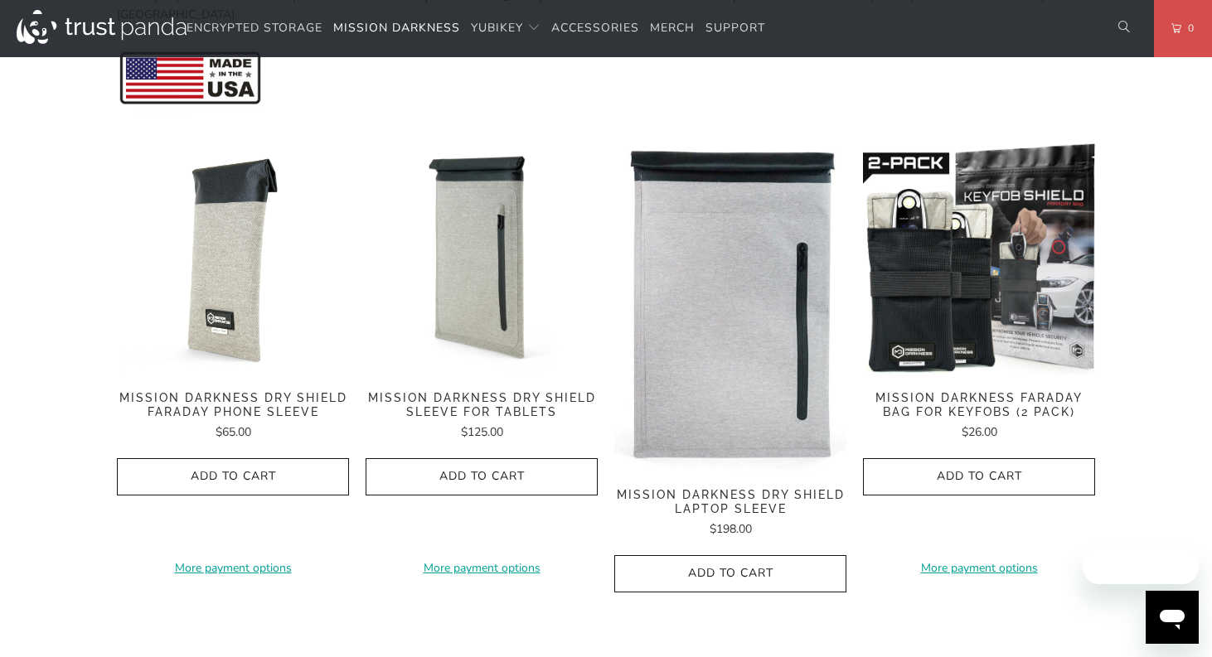
scroll to position [829, 0]
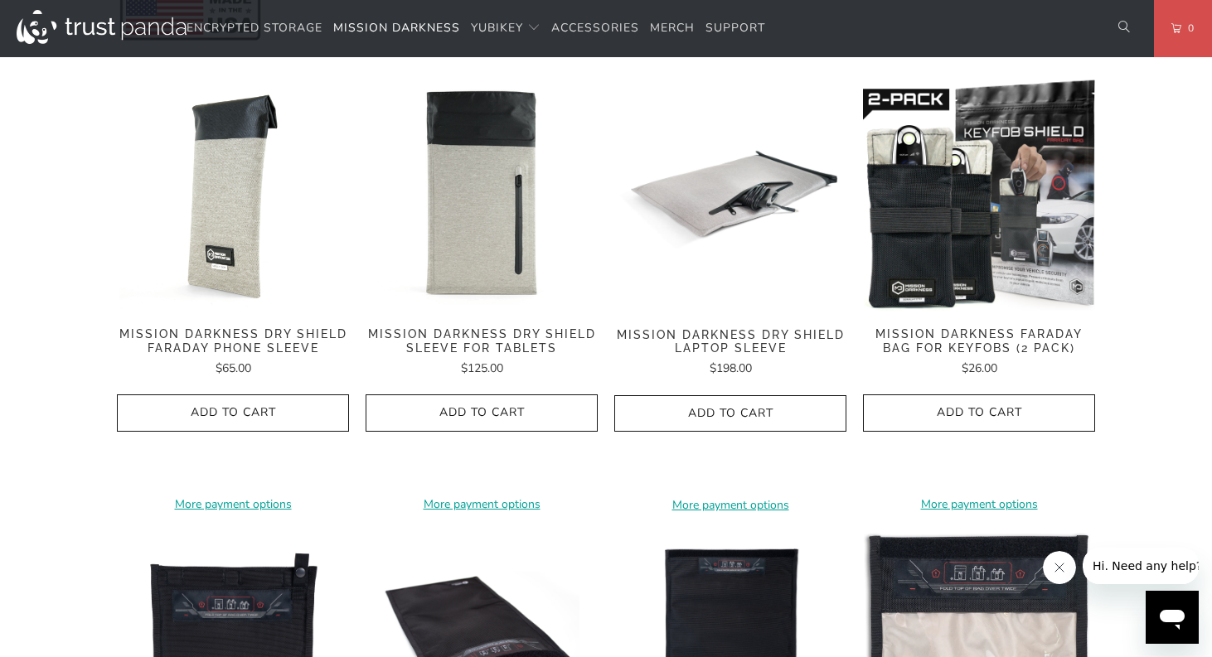
click at [514, 213] on img at bounding box center [482, 195] width 232 height 232
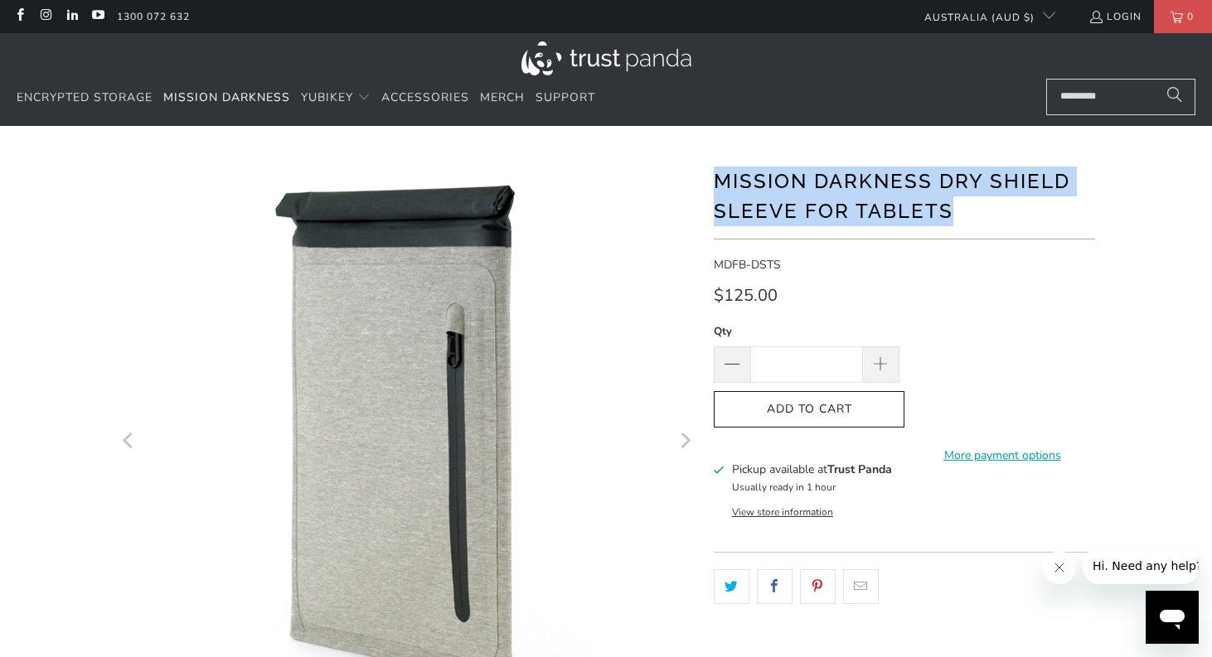
drag, startPoint x: 966, startPoint y: 218, endPoint x: 720, endPoint y: 179, distance: 249.2
click at [720, 179] on h1 "Mission Darkness Dry Shield Sleeve For Tablets" at bounding box center [904, 194] width 381 height 63
copy h1 "Mission Darkness Dry Shield Sleeve For Tablets"
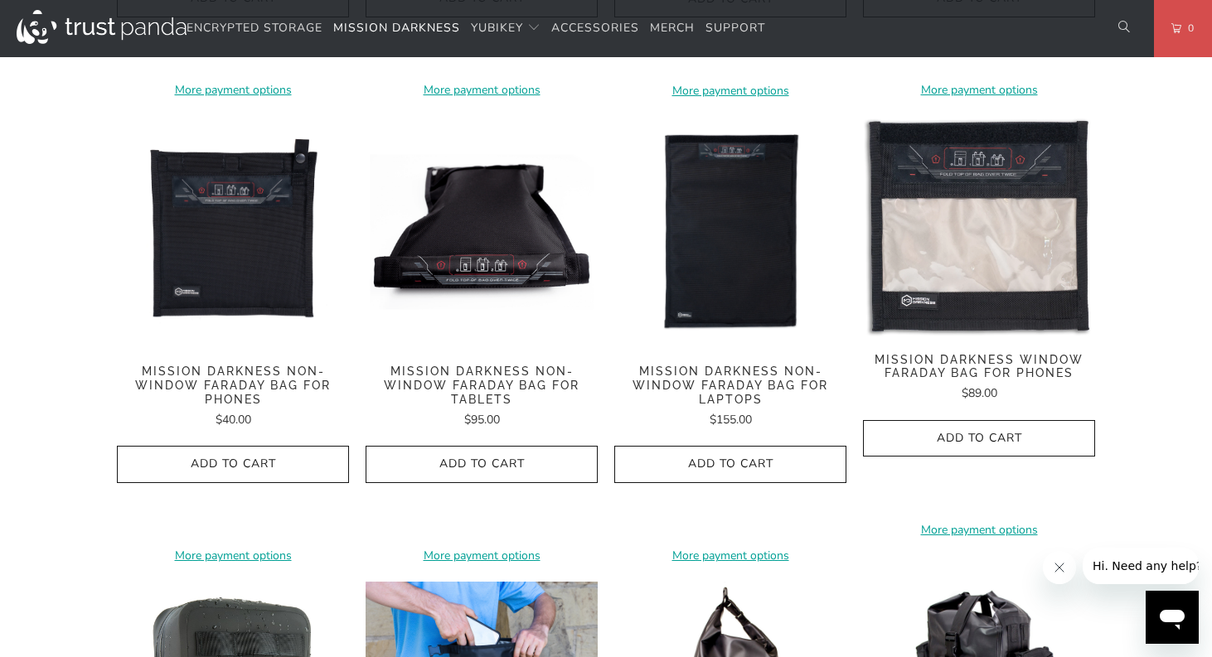
click at [516, 216] on img at bounding box center [482, 232] width 232 height 232
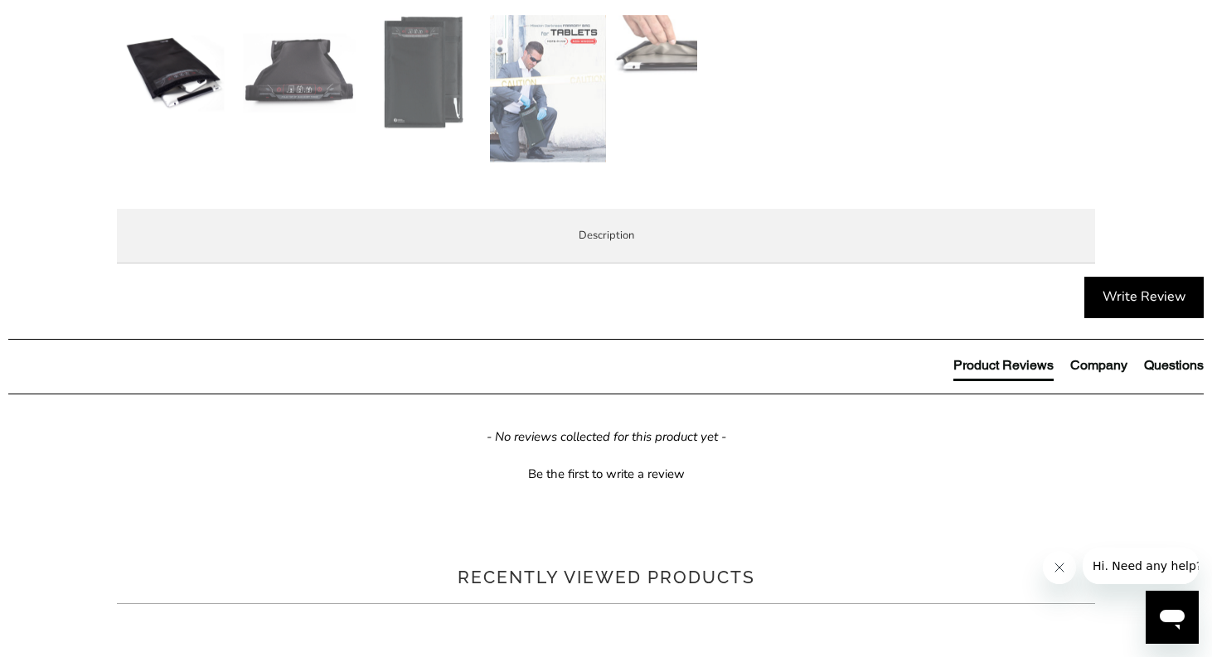
scroll to position [746, 0]
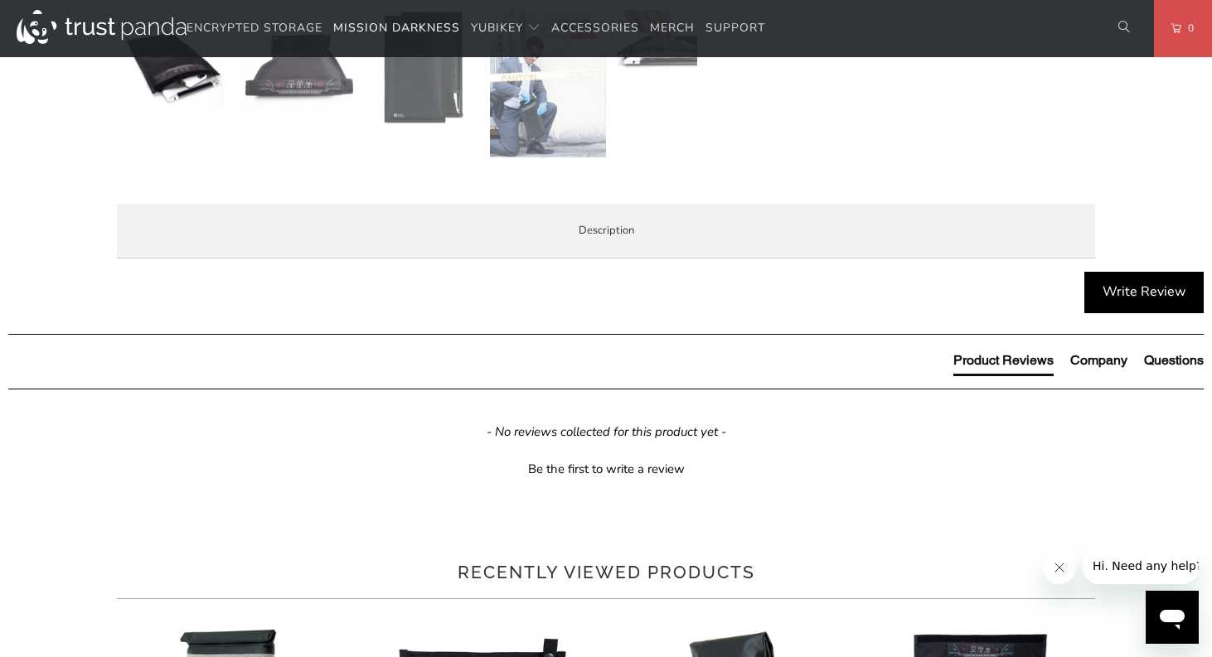
click at [0, 0] on span "Local Service & Support" at bounding box center [0, 0] width 0 height 0
click at [0, 0] on span "Enterprise and Government" at bounding box center [0, 0] width 0 height 0
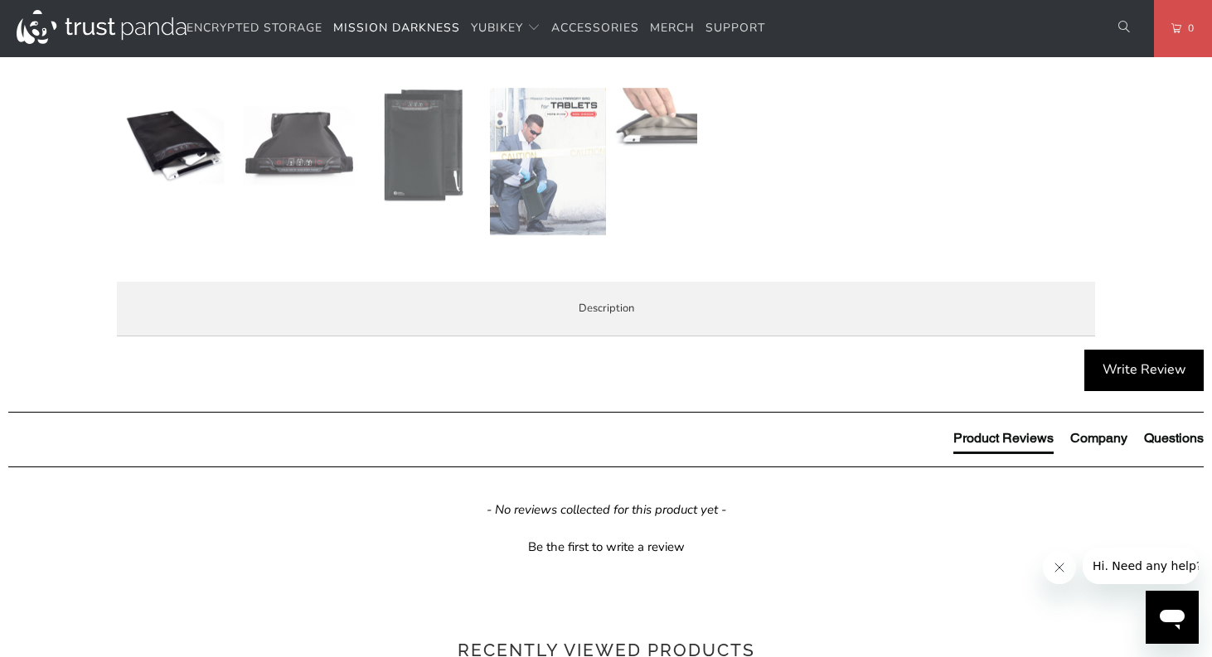
scroll to position [663, 0]
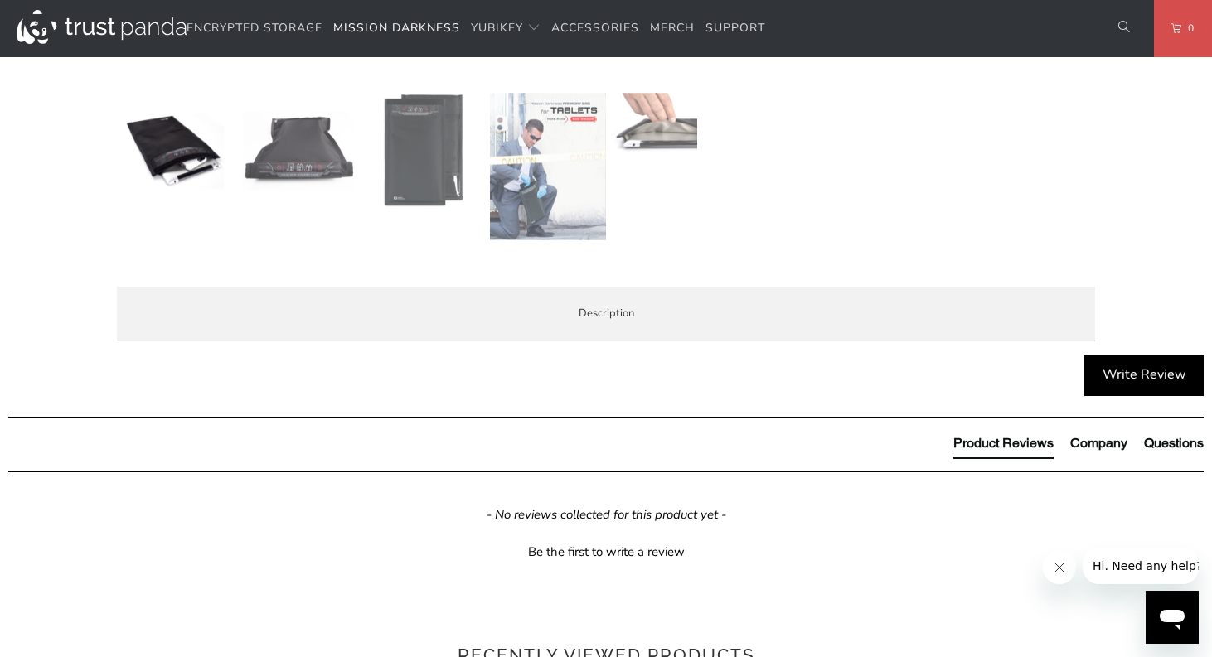
click at [0, 0] on span "Demo Videos" at bounding box center [0, 0] width 0 height 0
click at [0, 0] on span "Product Features" at bounding box center [0, 0] width 0 height 0
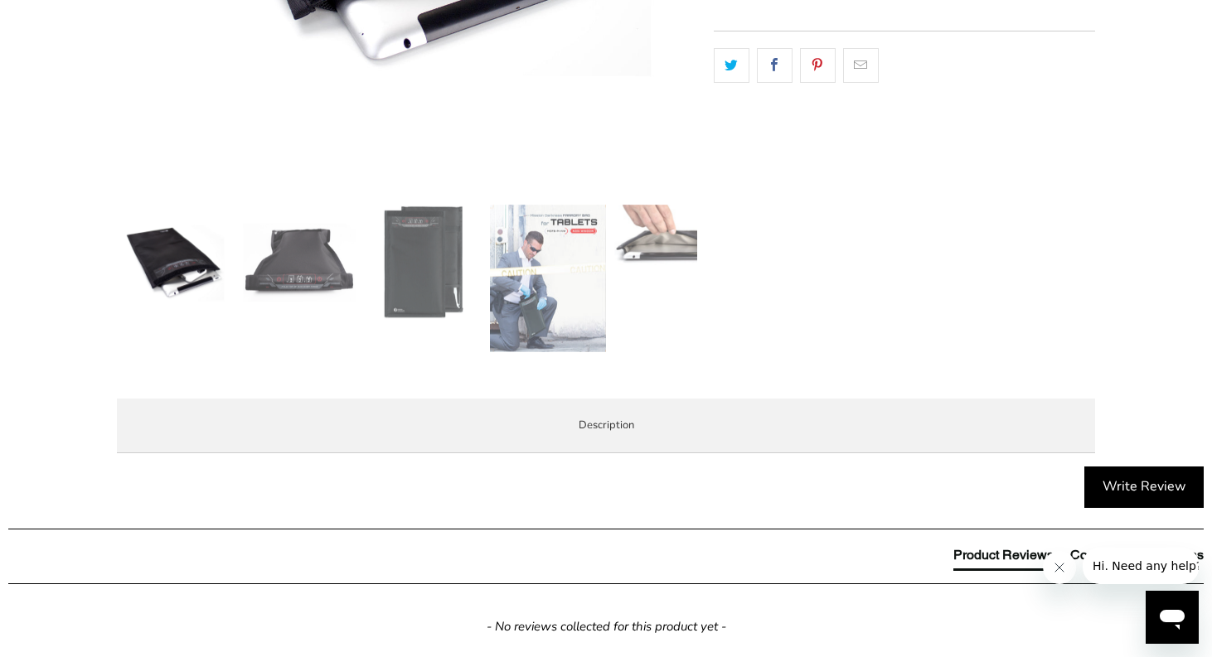
scroll to position [580, 0]
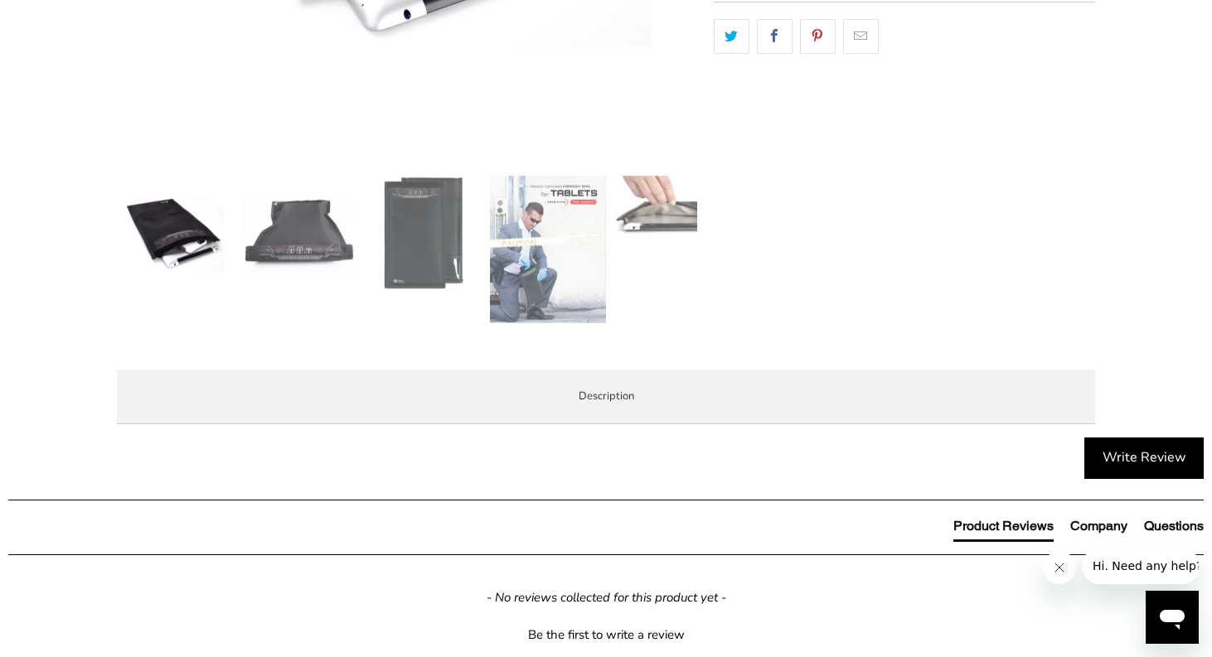
click at [0, 0] on span "Demo Videos" at bounding box center [0, 0] width 0 height 0
click at [0, 0] on span "Product Features" at bounding box center [0, 0] width 0 height 0
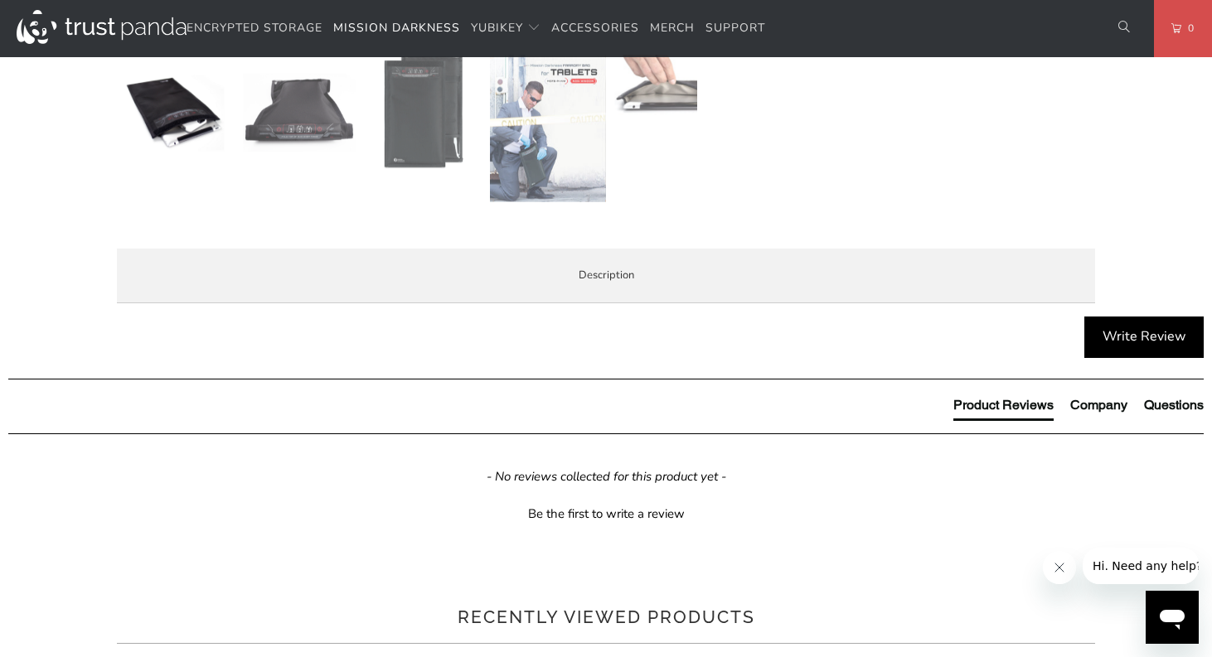
scroll to position [995, 0]
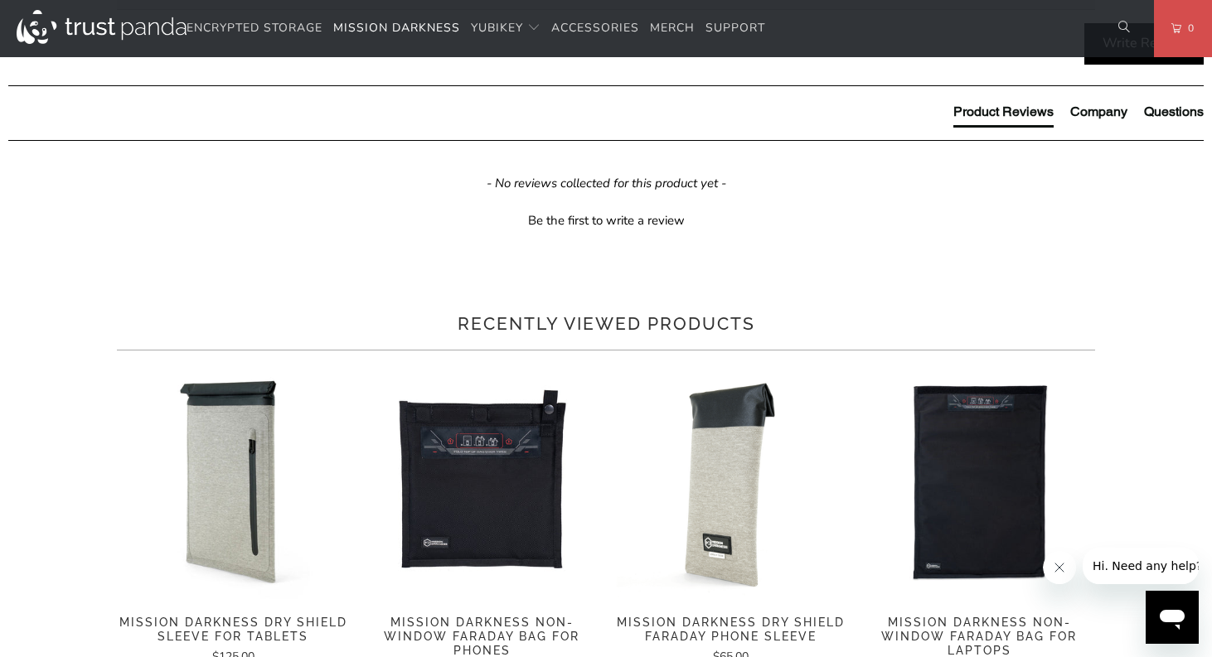
drag, startPoint x: 668, startPoint y: 502, endPoint x: 613, endPoint y: 511, distance: 55.5
click at [0, 0] on li "Internal usage dimensions when closed (device must fit inside these dimensions)…" at bounding box center [0, 0] width 0 height 0
copy li "13" x 9""
click at [0, 0] on li "External dimensions when open: 17" x 10" x .2"" at bounding box center [0, 0] width 0 height 0
drag, startPoint x: 665, startPoint y: 512, endPoint x: 182, endPoint y: 507, distance: 482.4
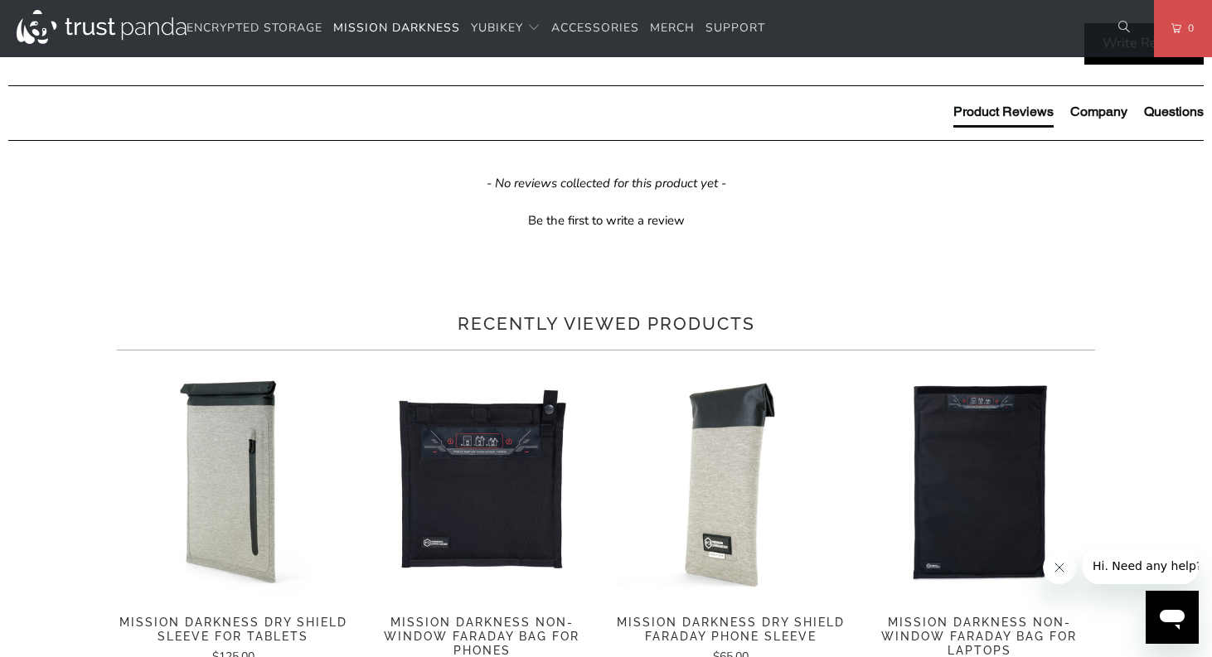
click at [0, 0] on ul "Military-grade faraday bag designed for law enforcement forensic investigators …" at bounding box center [0, 0] width 0 height 0
copy li "Internal usage dimensions when closed (device must fit inside these dimensions)…"
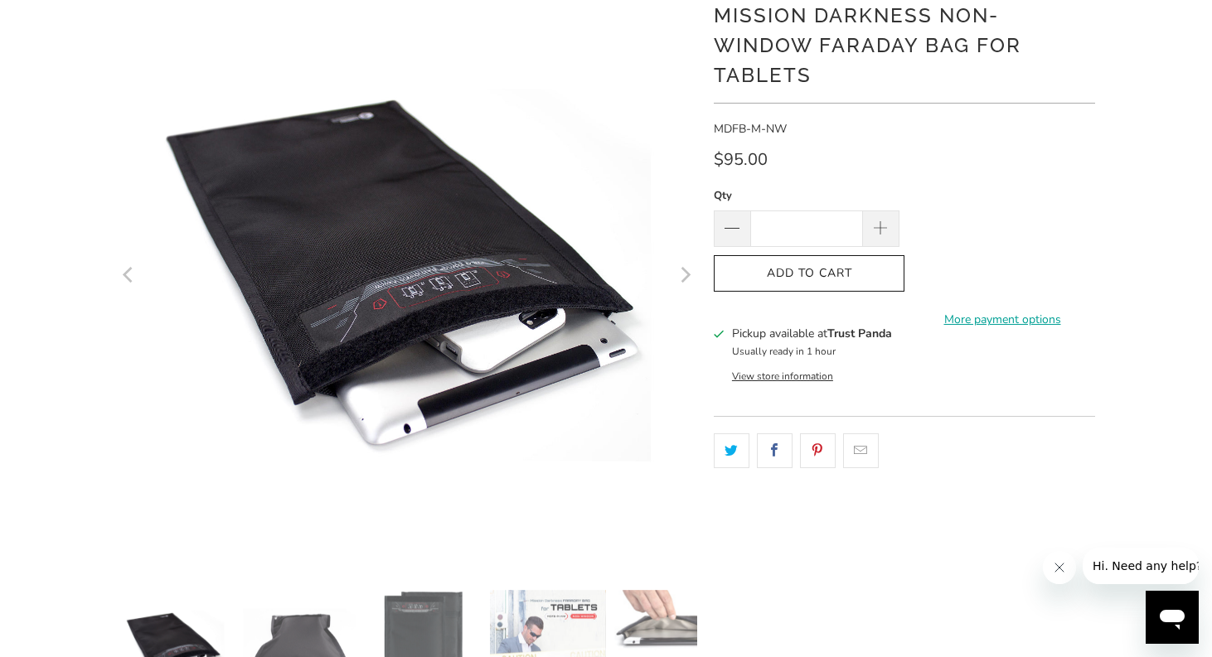
scroll to position [0, 0]
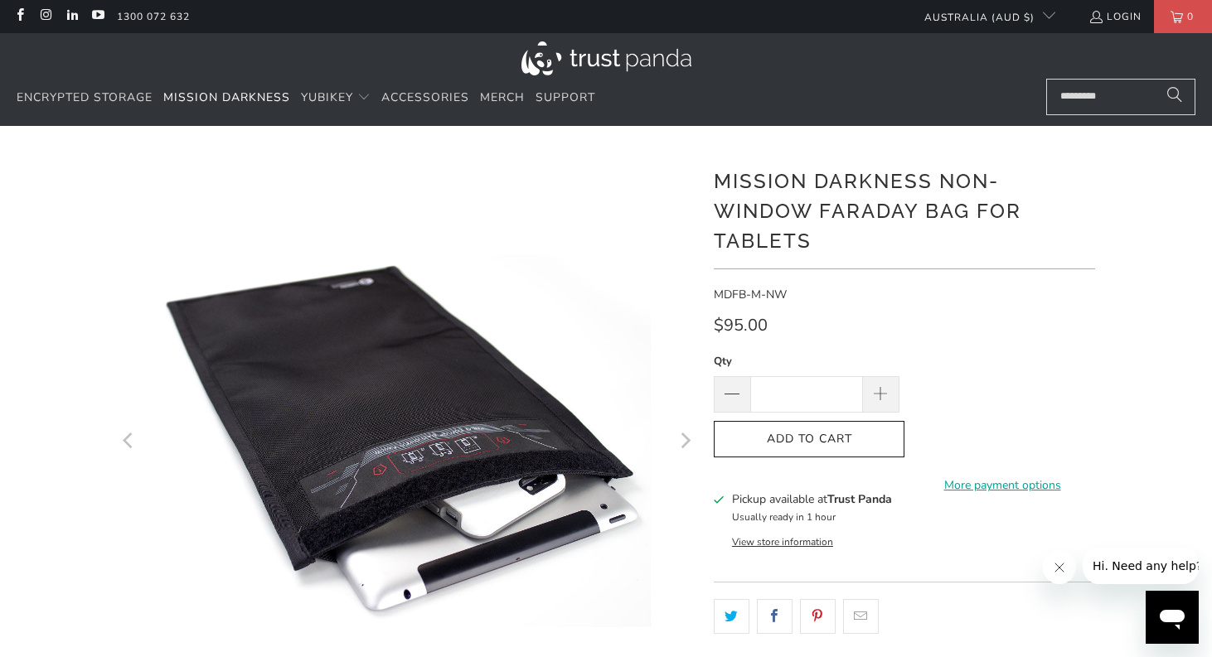
click at [896, 89] on div "Encrypted Storage Mission Darkness YubiKey Standard FIPS HSM Accessories [GEOGR…" at bounding box center [523, 98] width 1013 height 39
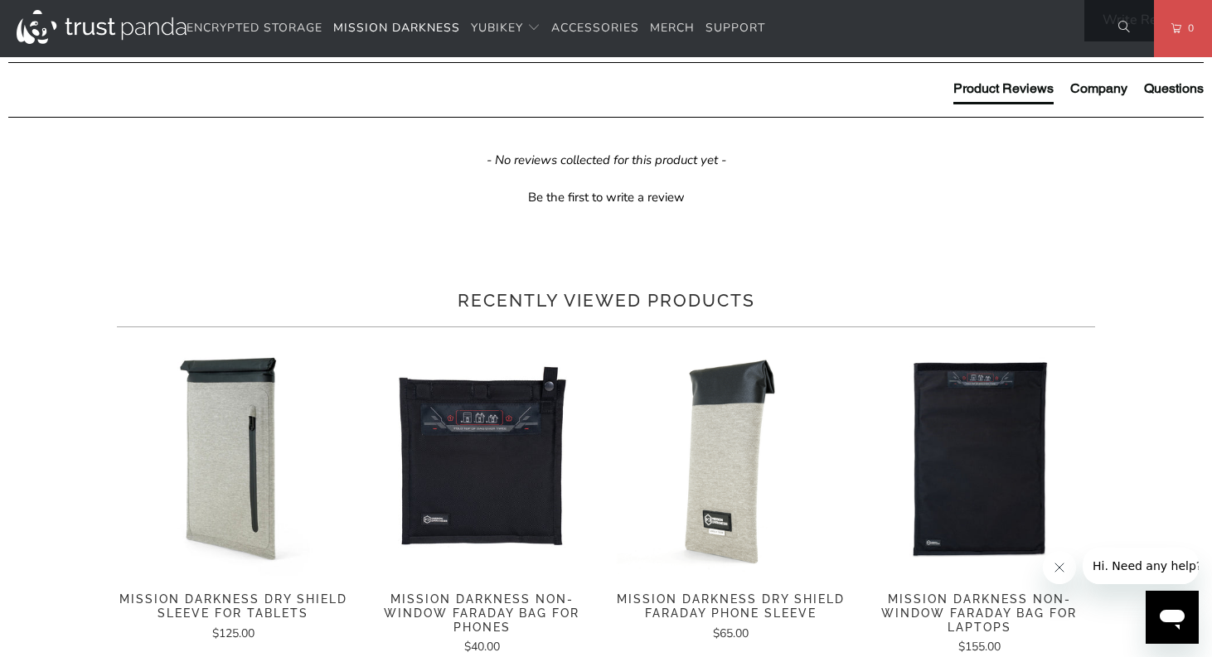
scroll to position [1078, 0]
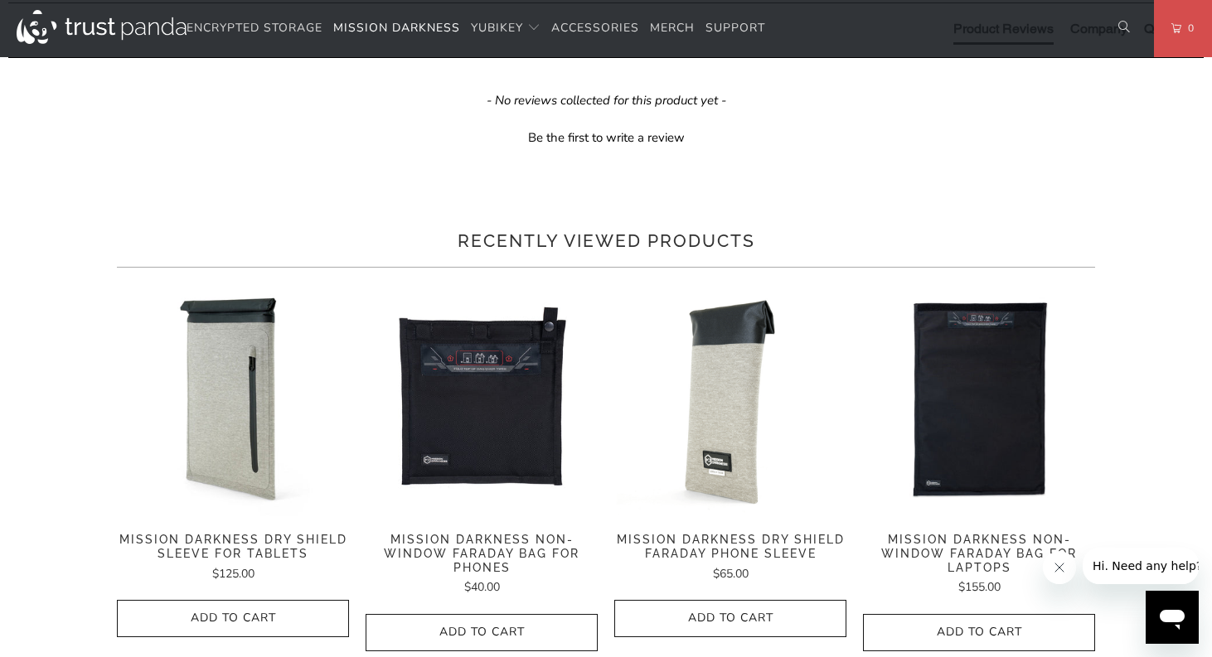
click at [0, 0] on li "Internal usage dimensions when closed (device must fit inside these dimensions)…" at bounding box center [0, 0] width 0 height 0
drag, startPoint x: 681, startPoint y: 425, endPoint x: 638, endPoint y: 429, distance: 43.3
click at [0, 0] on li "Internal usage dimensions when closed (device must fit inside these dimensions)…" at bounding box center [0, 0] width 0 height 0
drag, startPoint x: 708, startPoint y: 419, endPoint x: 614, endPoint y: 428, distance: 94.1
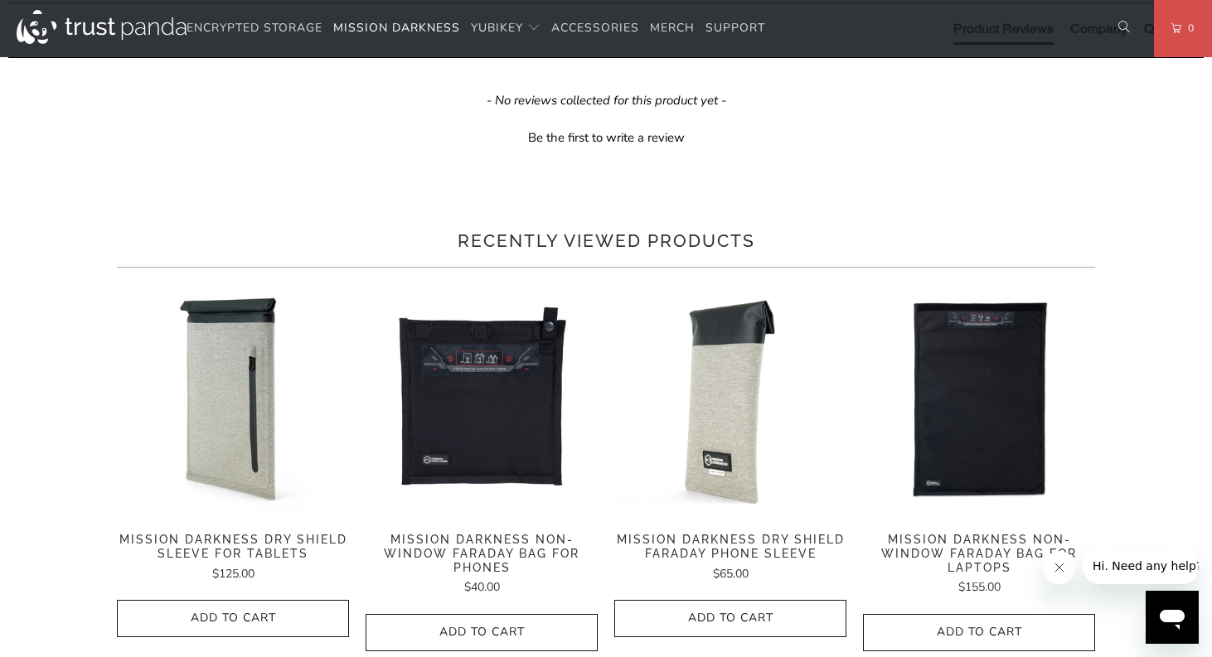
click at [0, 0] on li "Internal usage dimensions when closed (device must fit inside these dimensions)…" at bounding box center [0, 0] width 0 height 0
click at [0, 0] on li "eReaders" at bounding box center [0, 0] width 0 height 0
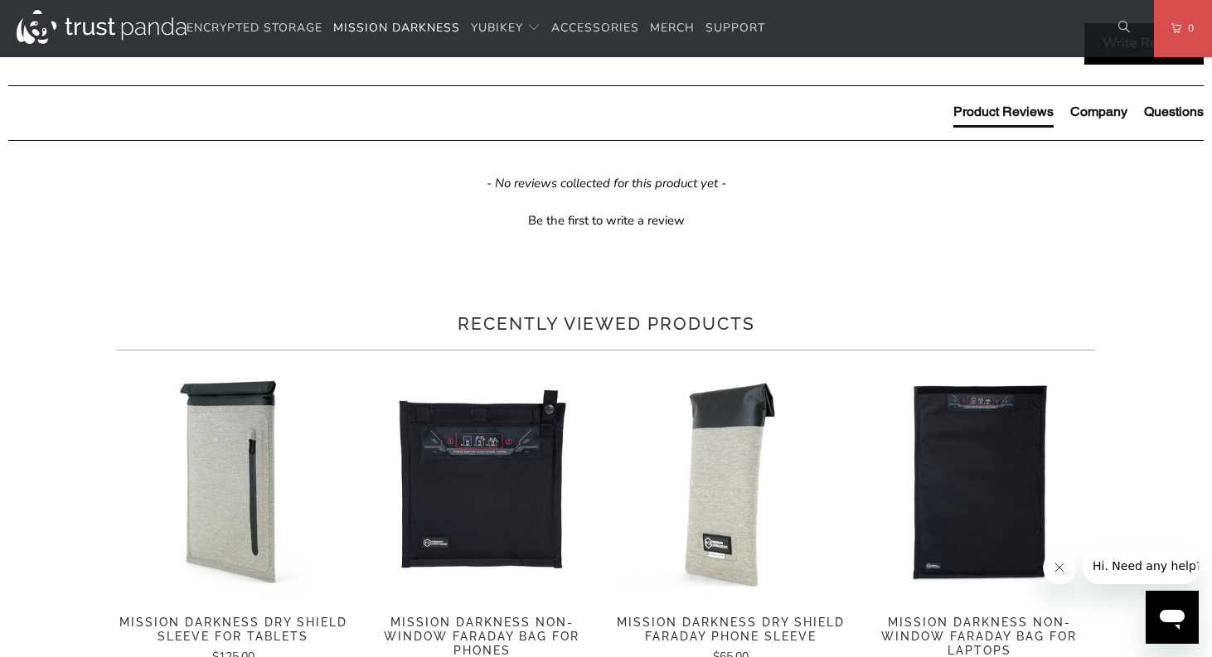
click at [0, 0] on li "Internal usage dimensions when closed (device must fit inside these dimensions)…" at bounding box center [0, 0] width 0 height 0
drag, startPoint x: 660, startPoint y: 504, endPoint x: 179, endPoint y: 509, distance: 480.8
click at [0, 0] on li "Internal usage dimensions when closed (device must fit inside these dimensions)…" at bounding box center [0, 0] width 0 height 0
copy li "Internal usage dimensions when closed (device must fit inside these dimensions)…"
